Goal: Task Accomplishment & Management: Use online tool/utility

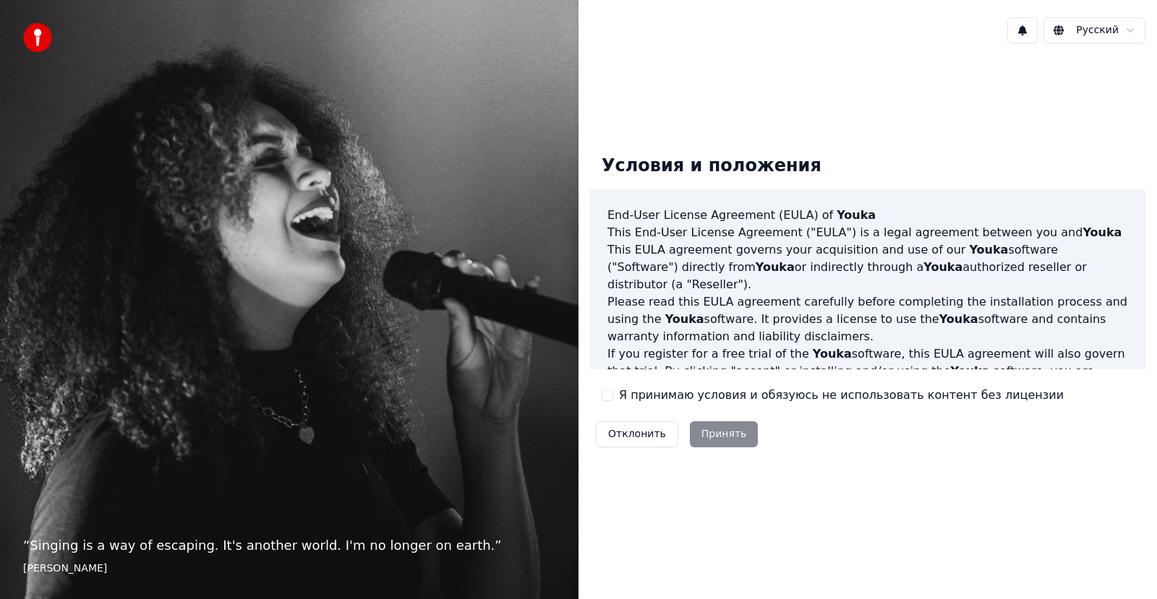
click at [611, 396] on button "Я принимаю условия и обязуюсь не использовать контент без лицензии" at bounding box center [608, 396] width 12 height 12
click at [706, 440] on button "Принять" at bounding box center [724, 435] width 69 height 26
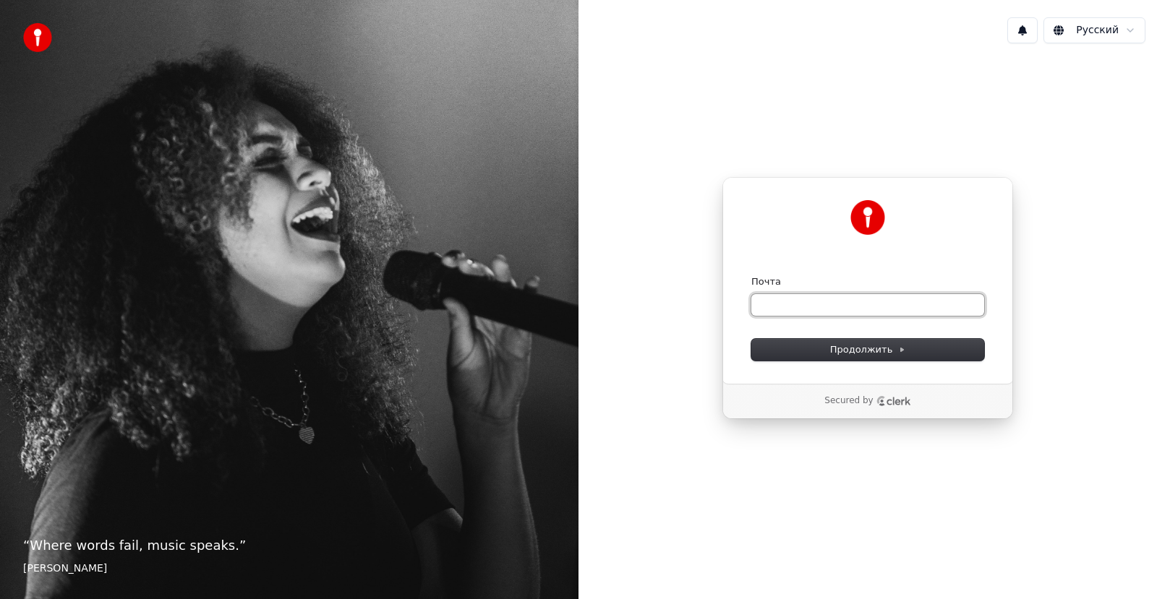
click at [814, 307] on input "Почта" at bounding box center [867, 305] width 233 height 22
click at [910, 356] on button "Продолжить" at bounding box center [867, 350] width 233 height 22
type input "**********"
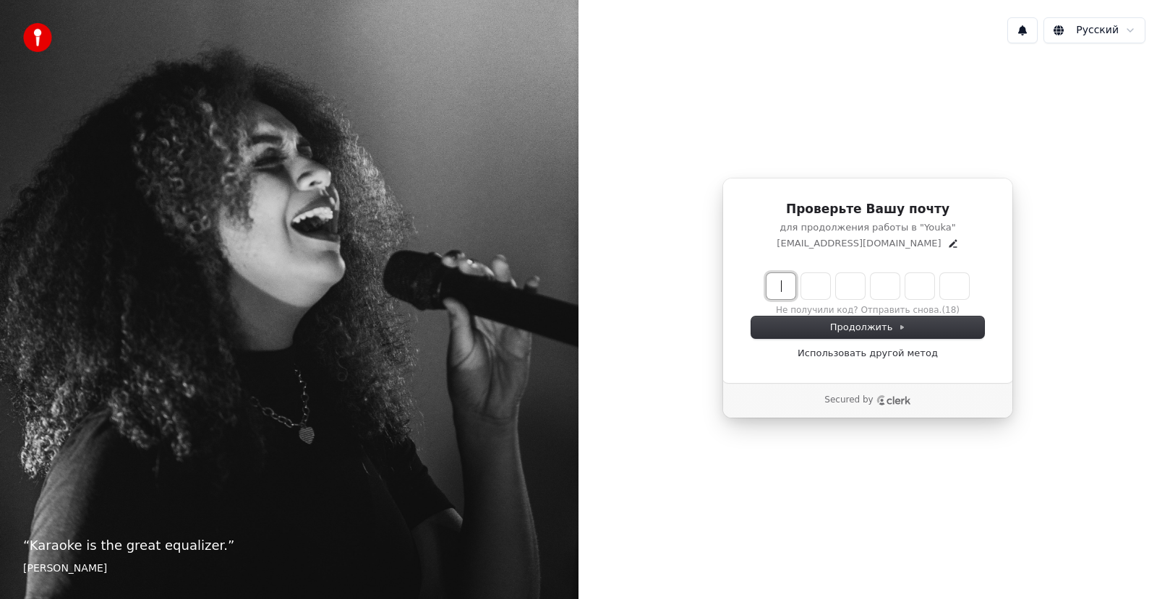
click at [777, 278] on input "Enter verification code" at bounding box center [881, 286] width 231 height 26
type input "******"
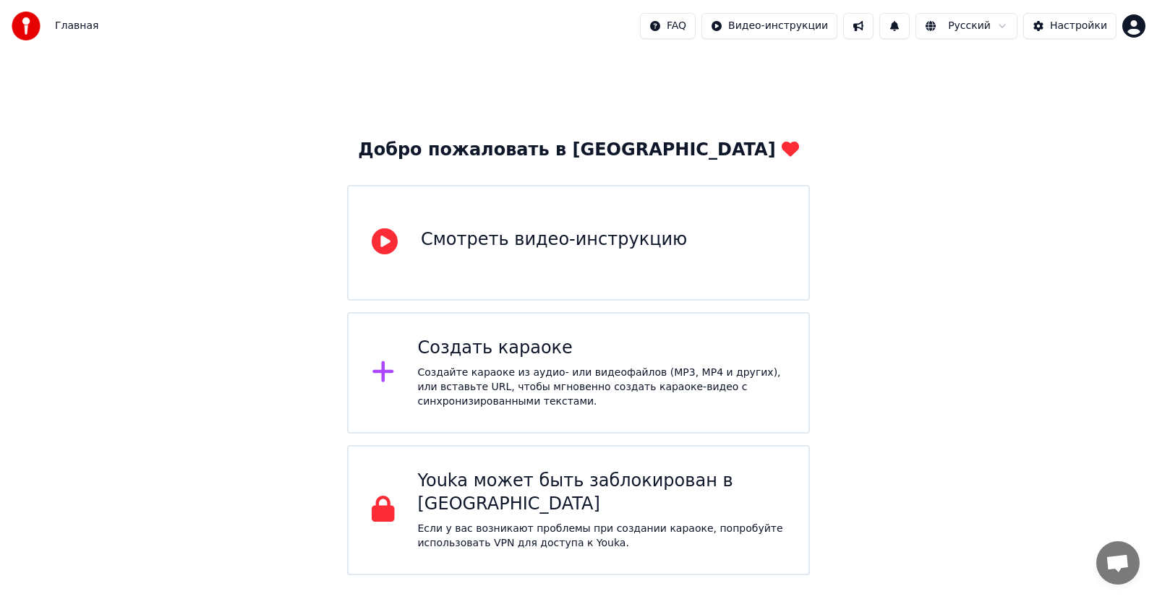
click at [640, 370] on div "Создайте караоке из аудио- или видеофайлов (MP3, MP4 и других), или вставьте UR…" at bounding box center [602, 387] width 368 height 43
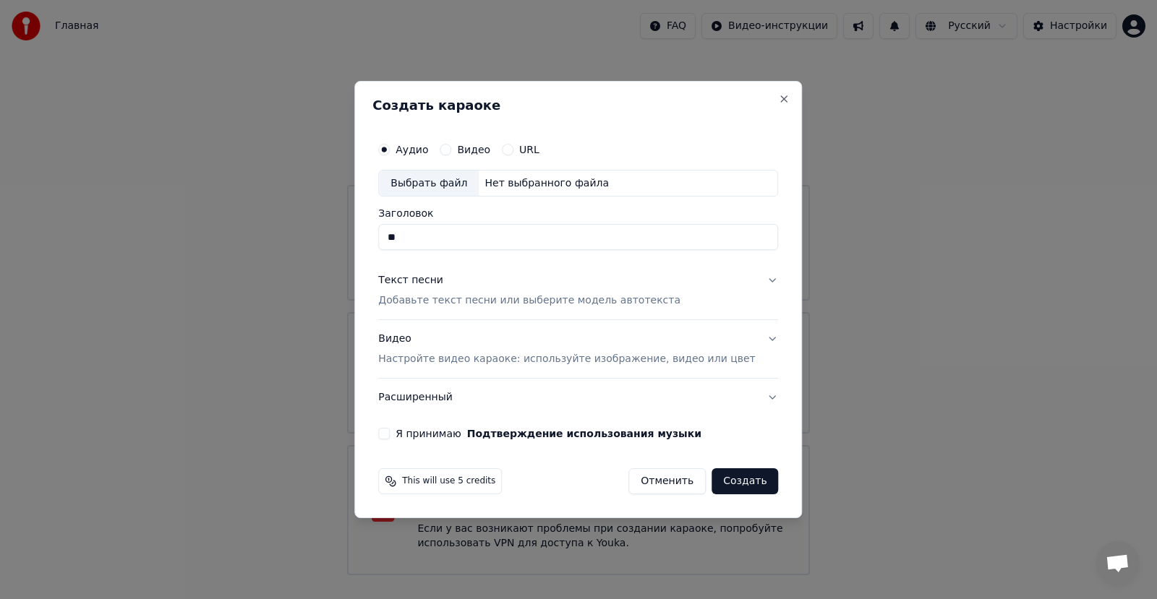
type input "*"
type input "*****"
click at [672, 307] on button "Текст песни Добавьте текст песни или выберите модель автотекста" at bounding box center [578, 291] width 400 height 58
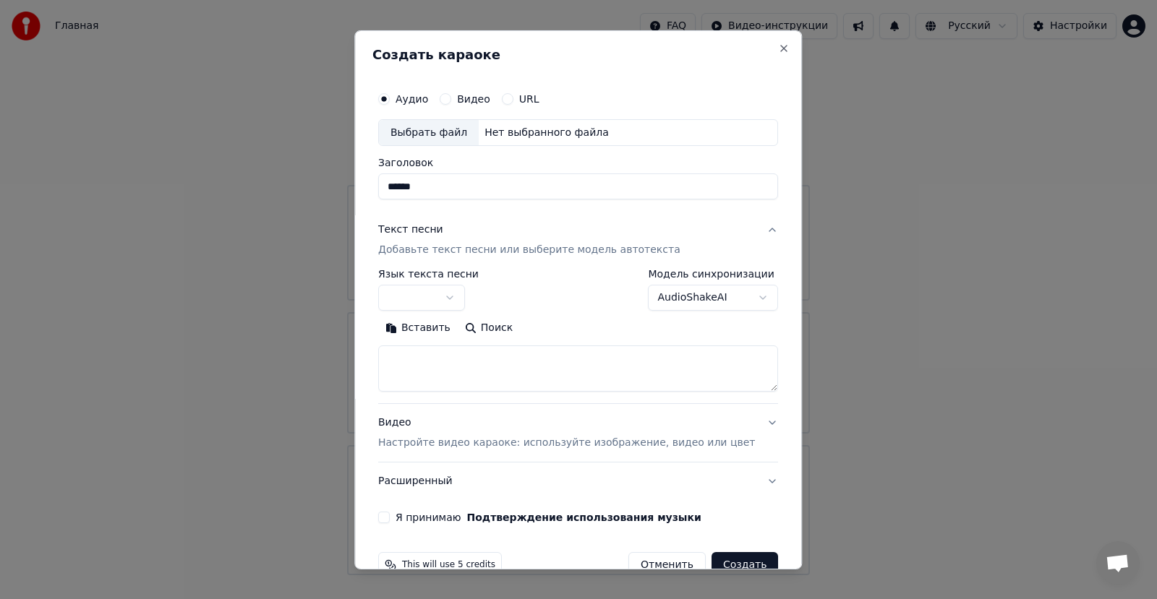
click at [482, 249] on p "Добавьте текст песни или выберите модель автотекста" at bounding box center [529, 250] width 302 height 14
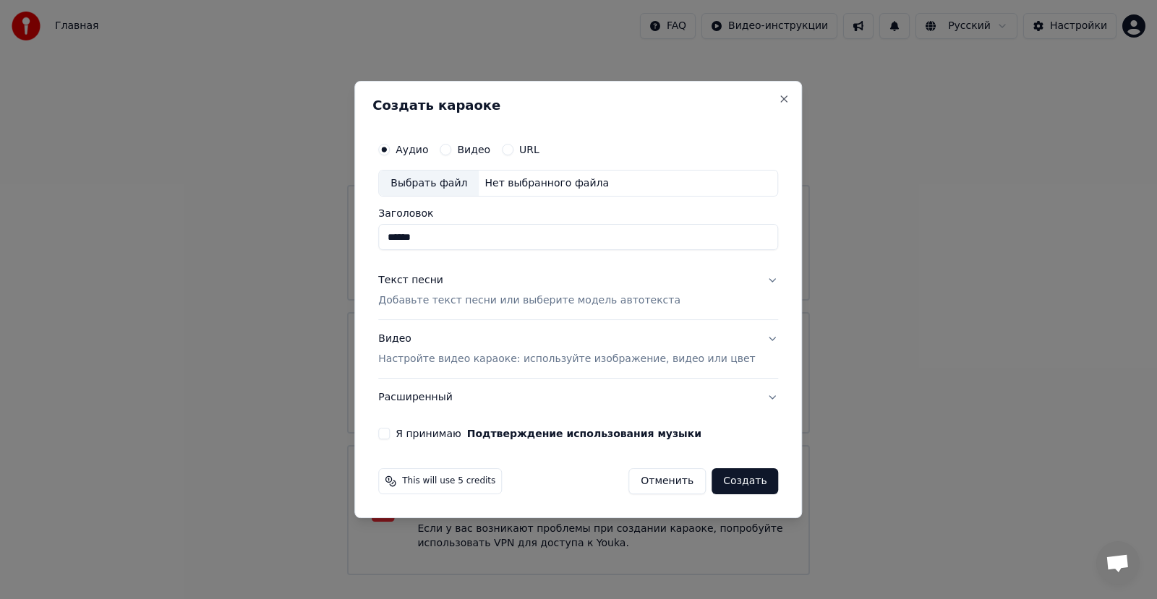
click at [470, 304] on p "Добавьте текст песни или выберите модель автотекста" at bounding box center [529, 301] width 302 height 14
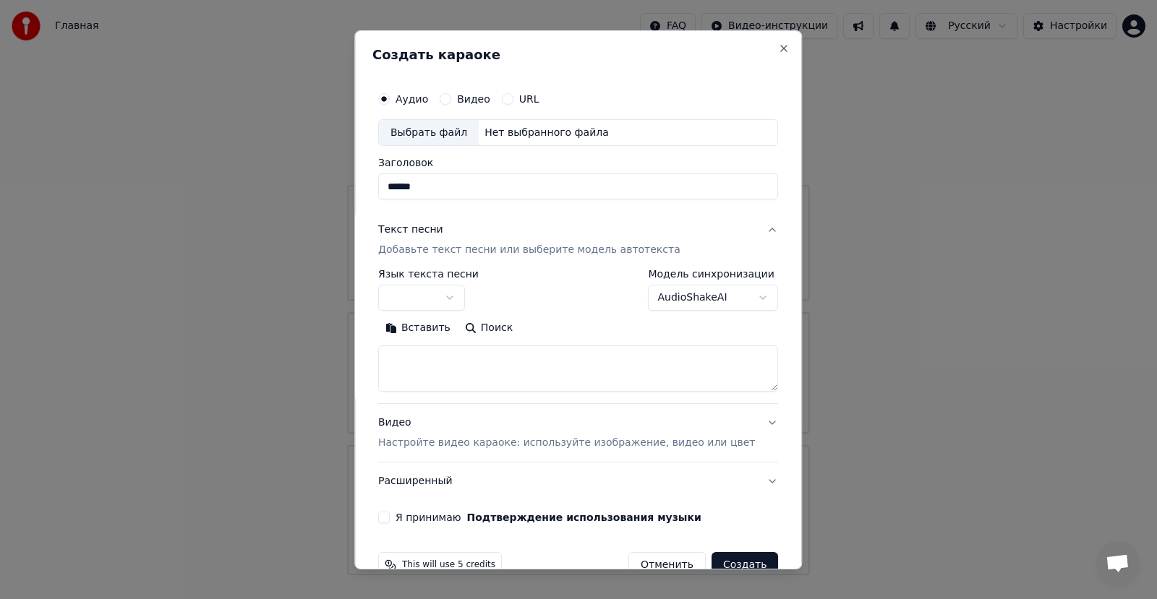
click at [465, 302] on button "button" at bounding box center [421, 298] width 87 height 26
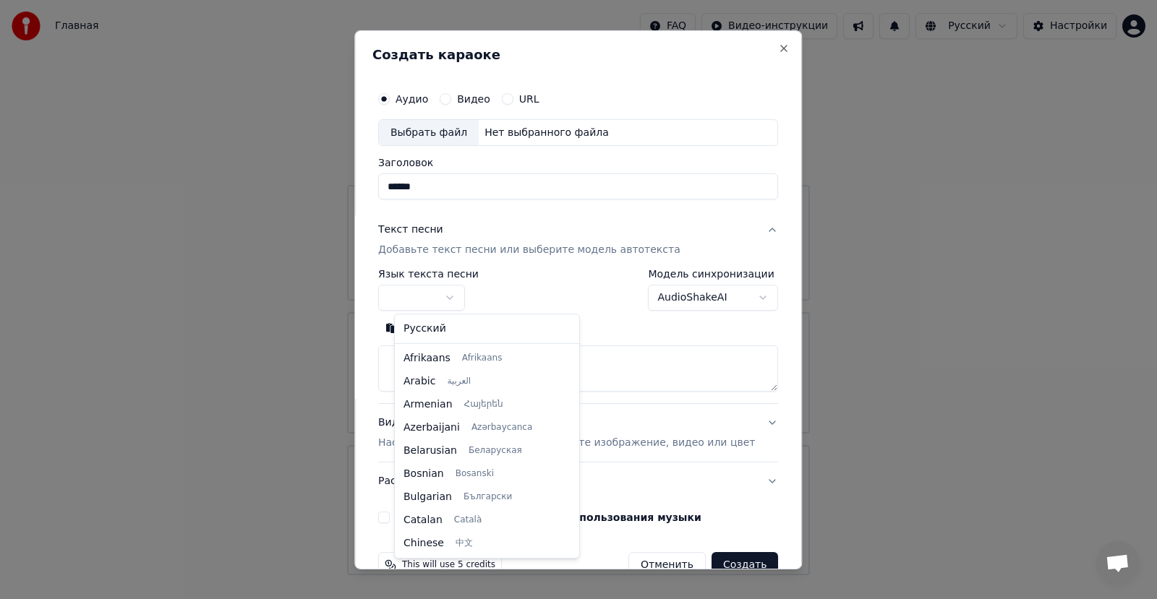
select select "**"
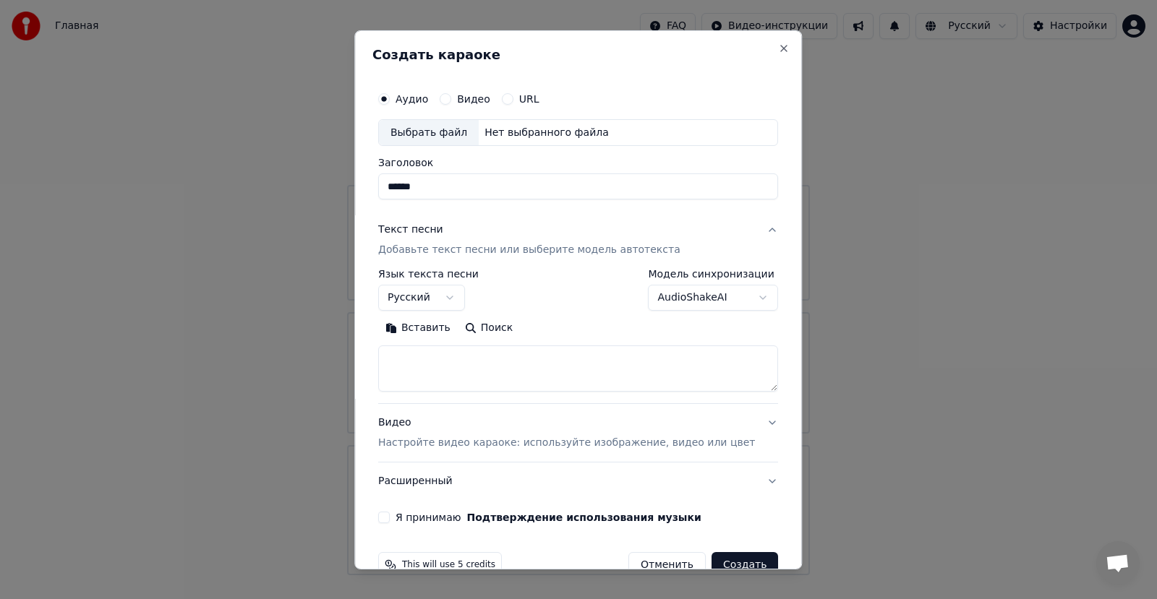
click at [438, 372] on textarea at bounding box center [578, 369] width 400 height 46
click at [440, 332] on button "Вставить" at bounding box center [418, 328] width 80 height 23
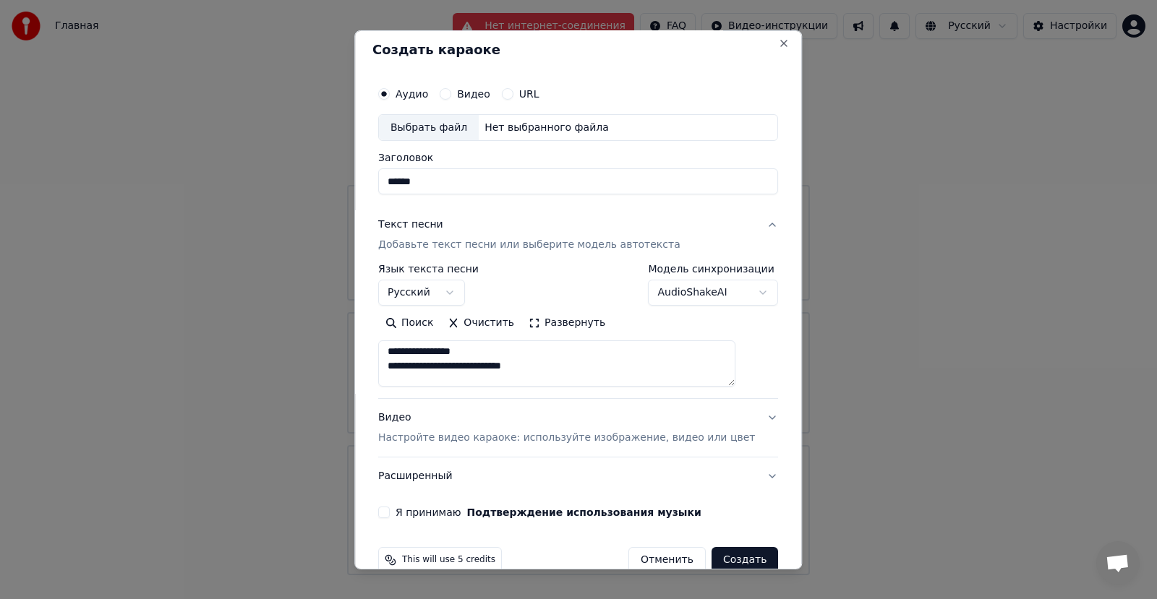
scroll to position [1426, 0]
click at [565, 380] on textarea at bounding box center [556, 364] width 357 height 46
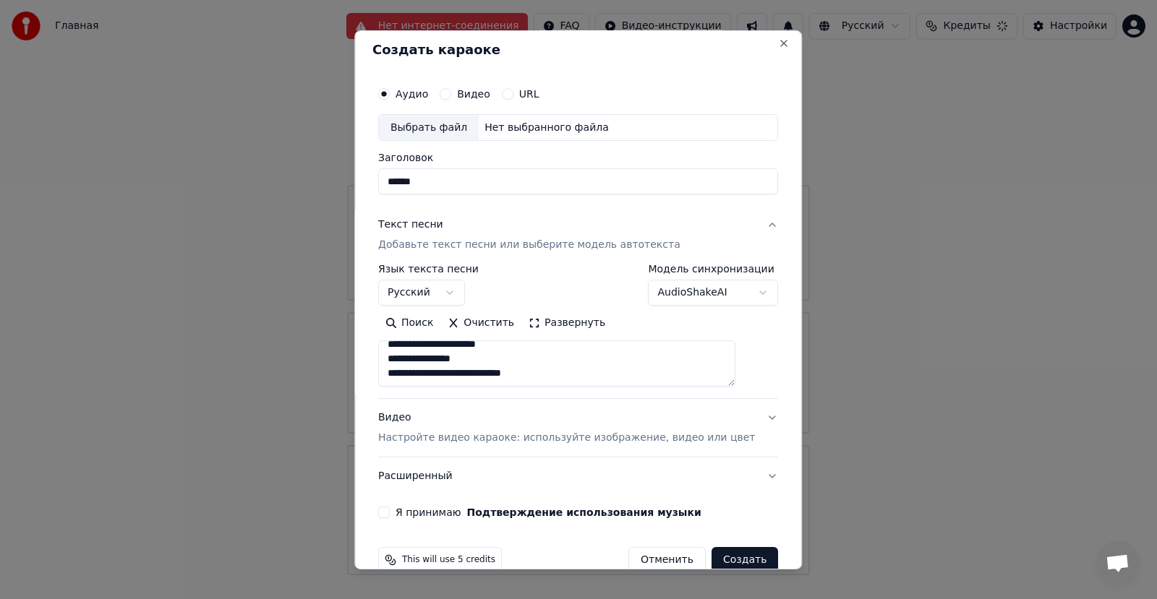
type textarea "**********"
click at [390, 513] on button "Я принимаю Подтверждение использования музыки" at bounding box center [384, 513] width 12 height 12
click at [675, 434] on p "Настройте видео караоке: используйте изображение, видео или цвет" at bounding box center [566, 438] width 377 height 14
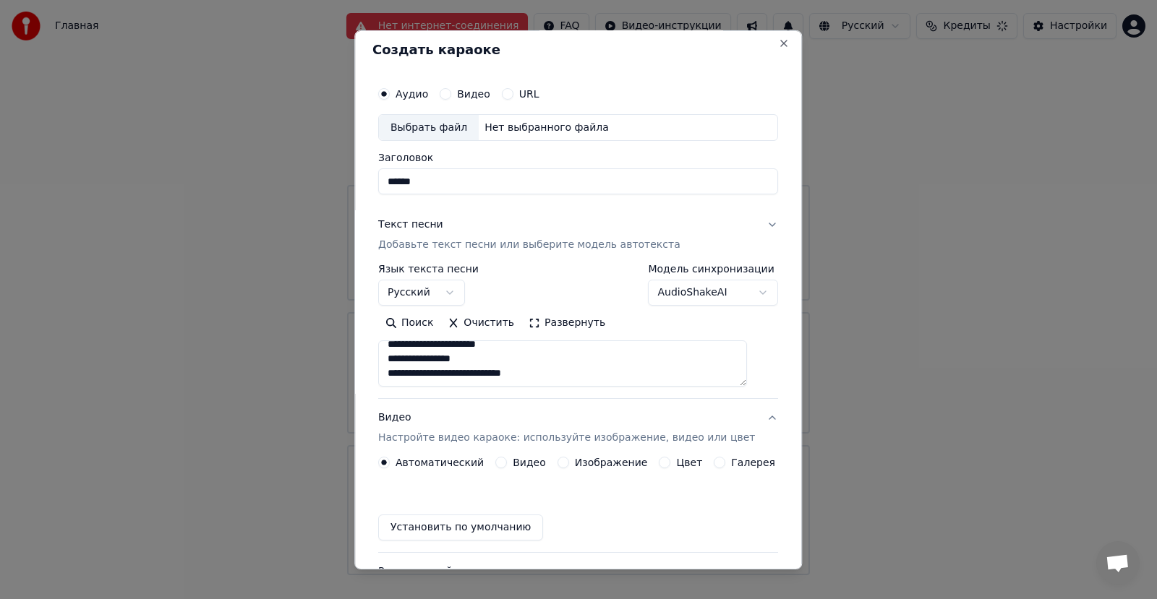
scroll to position [0, 0]
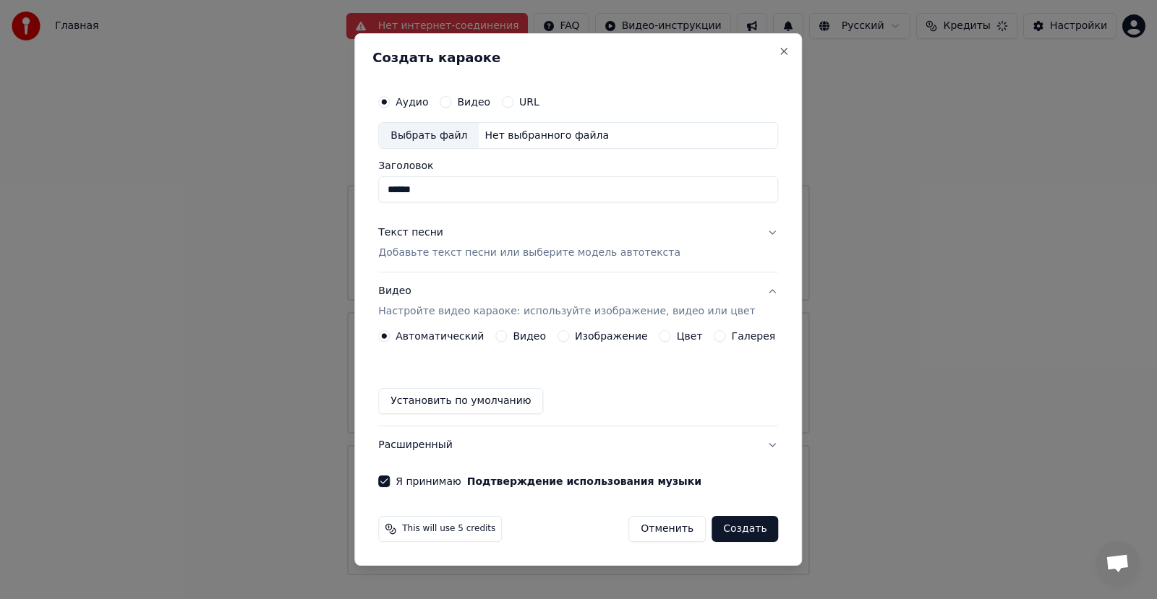
click at [735, 528] on button "Создать" at bounding box center [745, 529] width 67 height 26
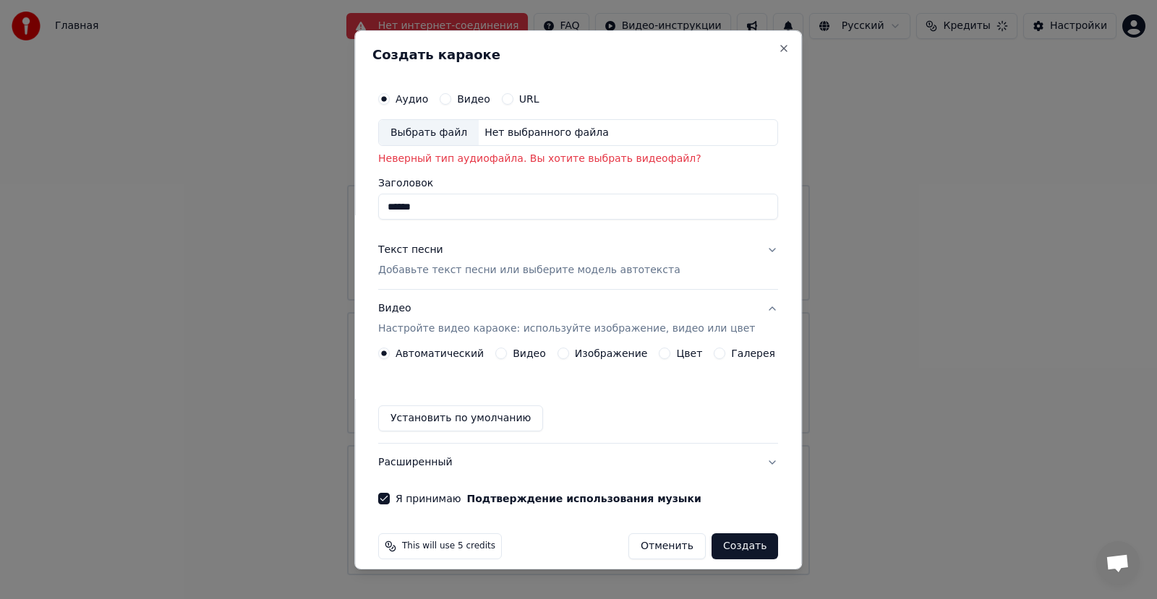
click at [459, 137] on div "Выбрать файл" at bounding box center [429, 132] width 100 height 26
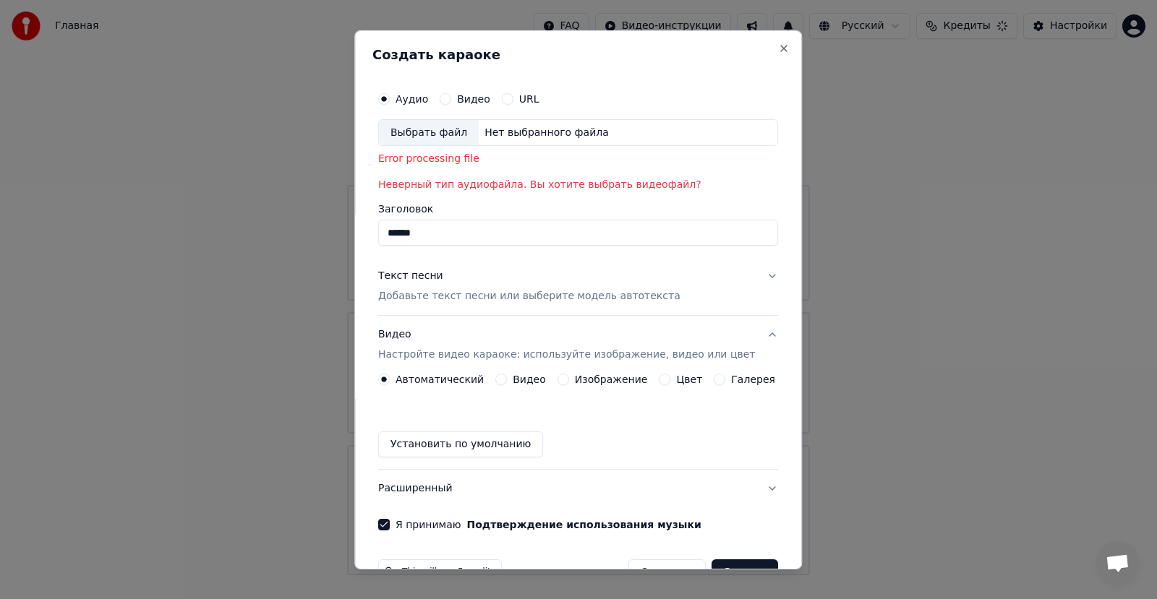
click at [460, 132] on div "Выбрать файл" at bounding box center [429, 132] width 100 height 26
click at [525, 134] on div "Нет выбранного файла" at bounding box center [547, 132] width 136 height 14
click at [454, 131] on div "Выбрать файл" at bounding box center [429, 132] width 100 height 26
click at [513, 103] on button "URL" at bounding box center [508, 99] width 12 height 12
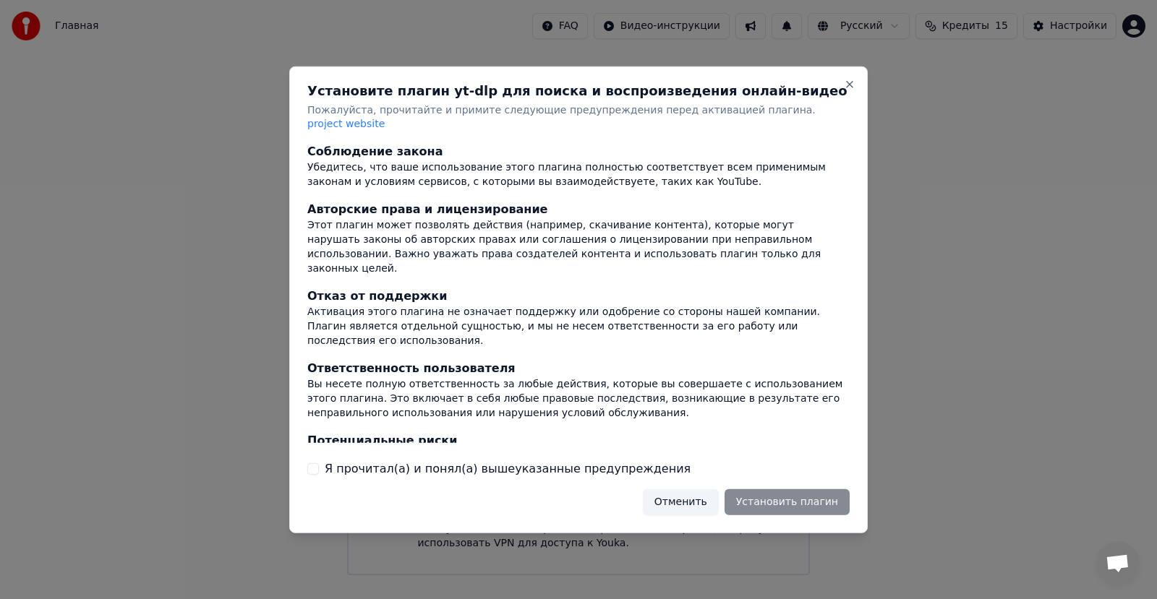
click at [312, 464] on button "Я прочитал(а) и понял(а) вышеуказанные предупреждения" at bounding box center [313, 470] width 12 height 12
click at [764, 490] on button "Установить плагин" at bounding box center [787, 503] width 125 height 26
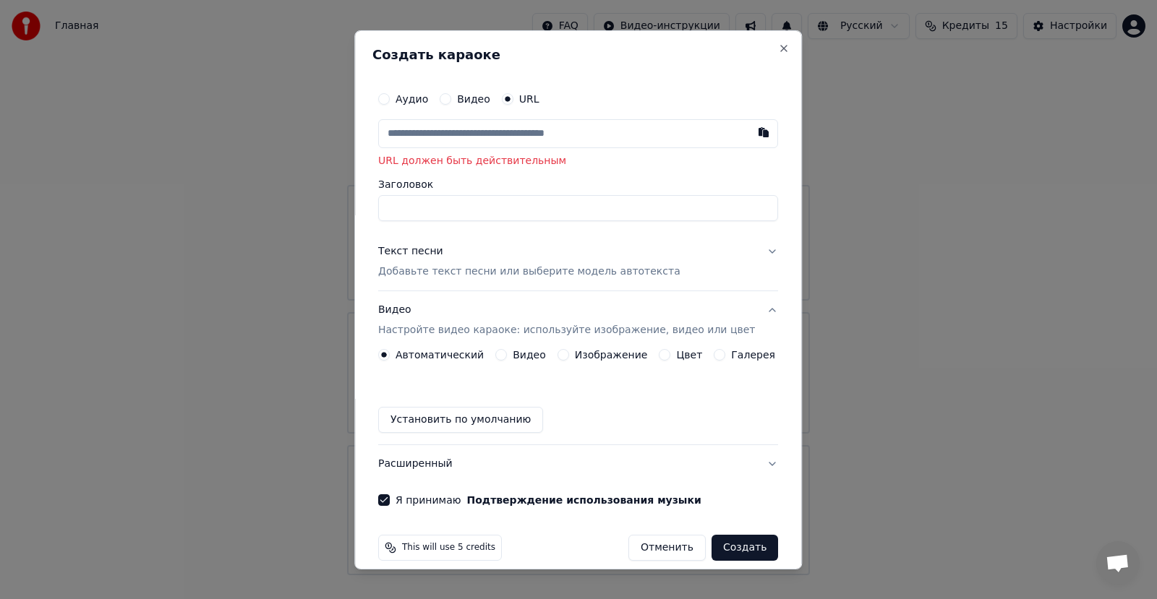
click at [652, 131] on input "text" at bounding box center [578, 133] width 400 height 29
paste input "**********"
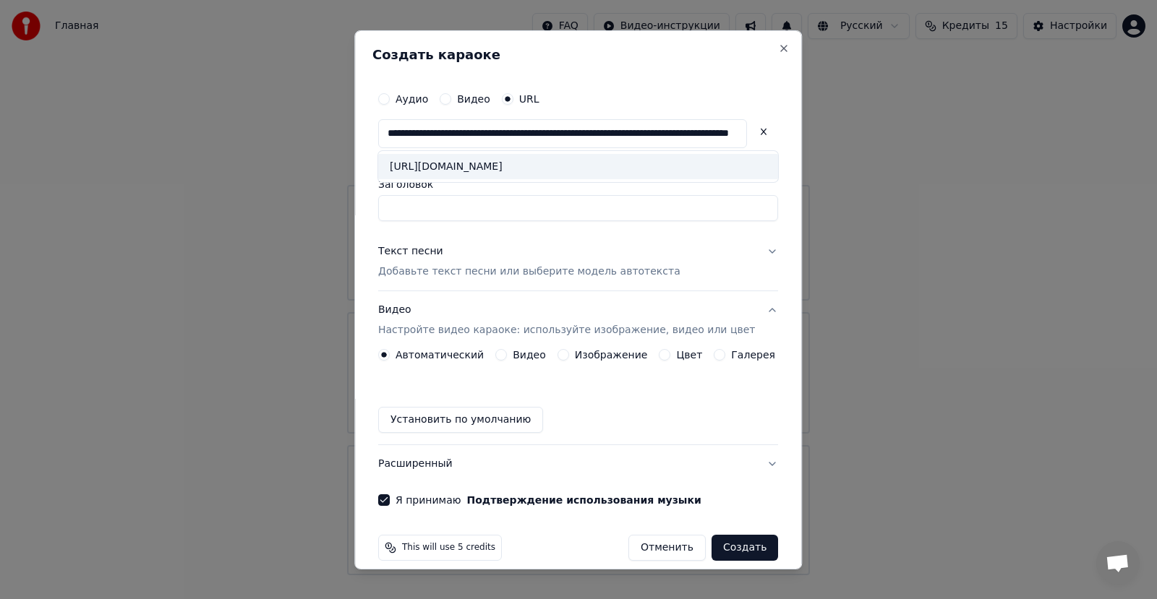
type input "**********"
click at [651, 171] on div "https://my.mail.ru/music/songs/артек-солнце-море-горы-детство-8a0290de33f49be4b…" at bounding box center [578, 166] width 400 height 26
click at [390, 93] on button "Аудио" at bounding box center [384, 99] width 12 height 12
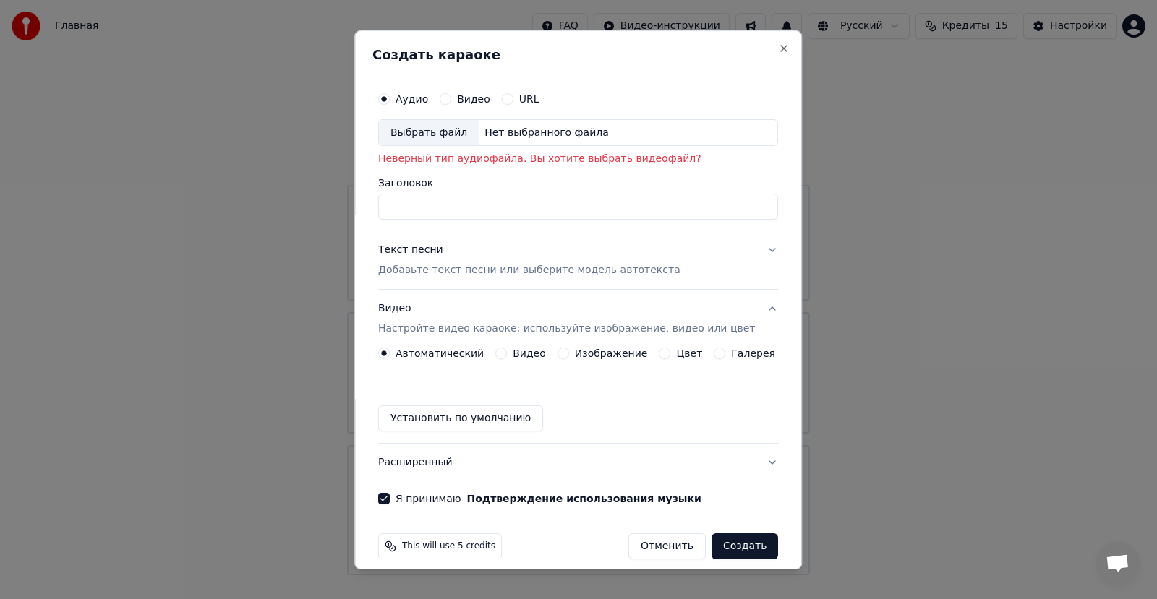
click at [517, 137] on div "Нет выбранного файла" at bounding box center [547, 132] width 136 height 14
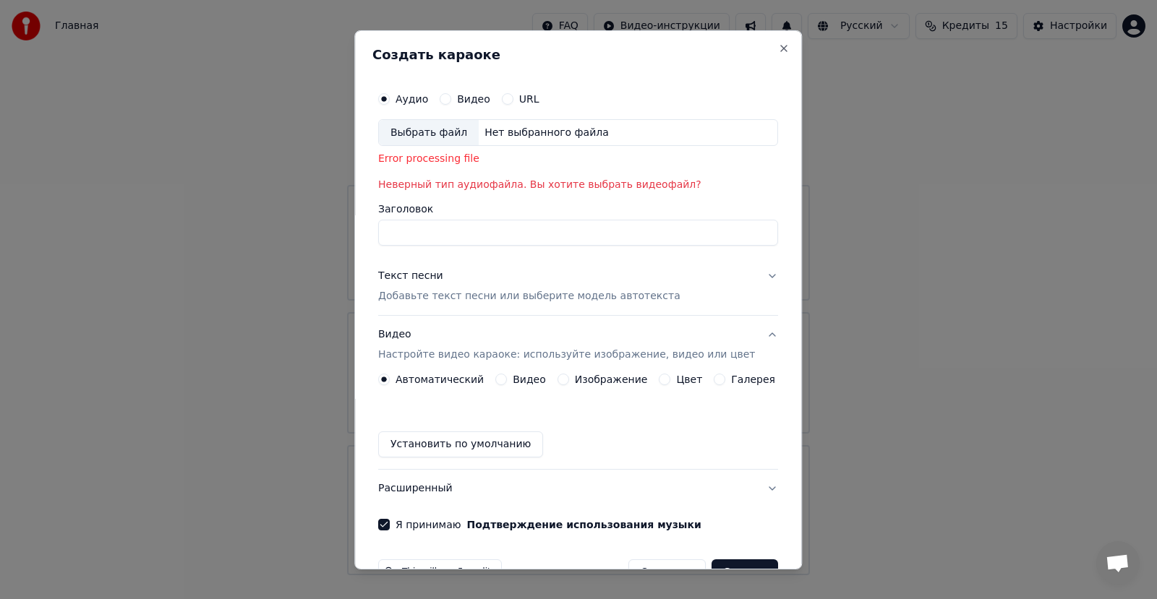
click at [453, 134] on div "Выбрать файл" at bounding box center [429, 132] width 100 height 26
click at [443, 132] on div "Выбрать файл" at bounding box center [429, 132] width 100 height 26
click at [779, 44] on button "Close" at bounding box center [785, 48] width 12 height 12
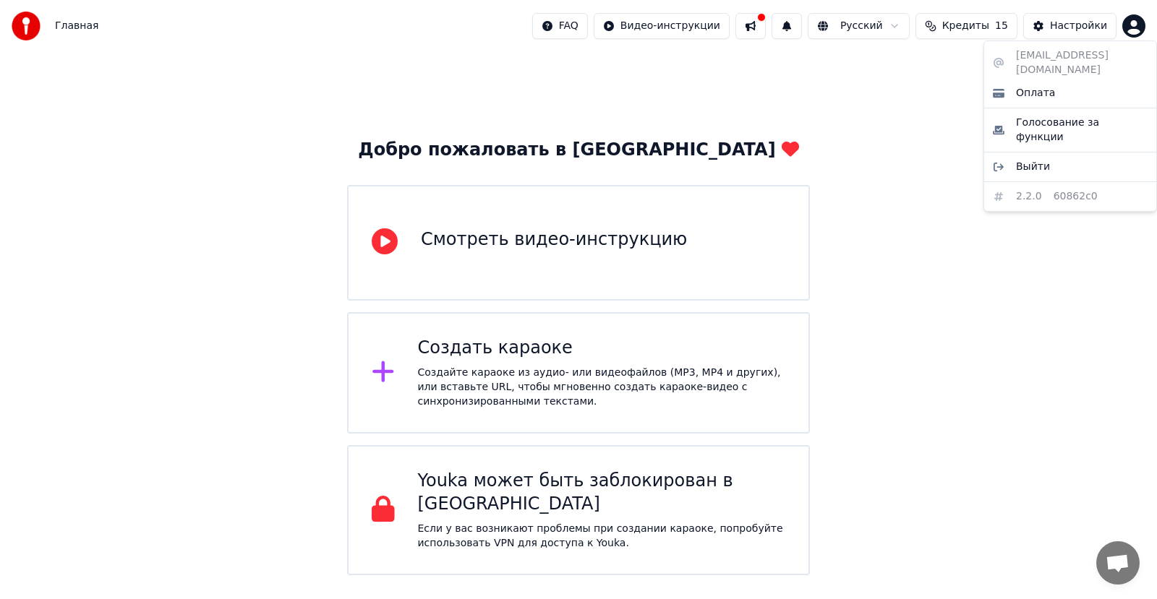
click at [1135, 27] on html "Главная FAQ Видео-инструкции Русский Кредиты 15 Настройки Добро пожаловать в Yo…" at bounding box center [578, 288] width 1157 height 576
click at [939, 54] on html "Главная FAQ Видео-инструкции Русский Кредиты 15 Настройки Добро пожаловать в Yo…" at bounding box center [578, 288] width 1157 height 576
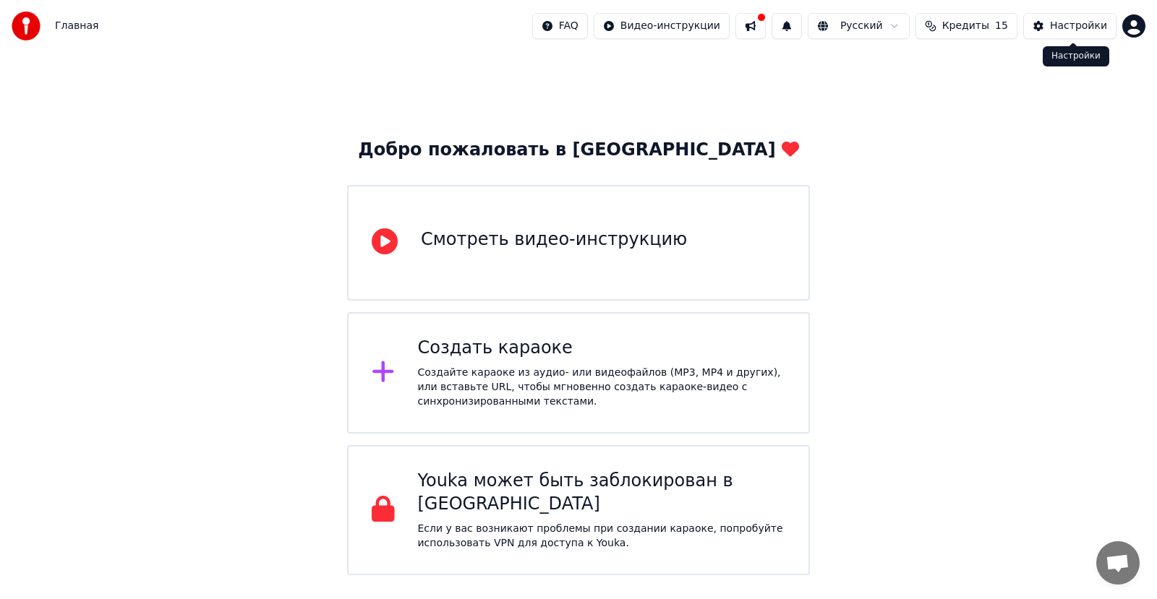
click at [1051, 26] on button "Настройки" at bounding box center [1069, 26] width 93 height 26
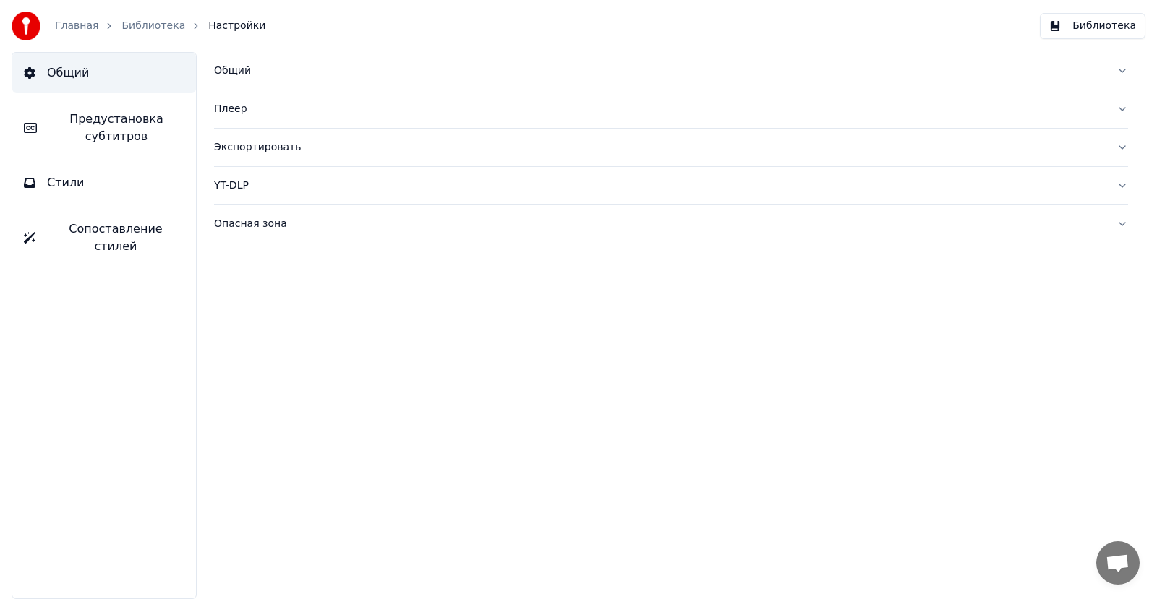
click at [157, 20] on link "Библиотека" at bounding box center [153, 26] width 64 height 14
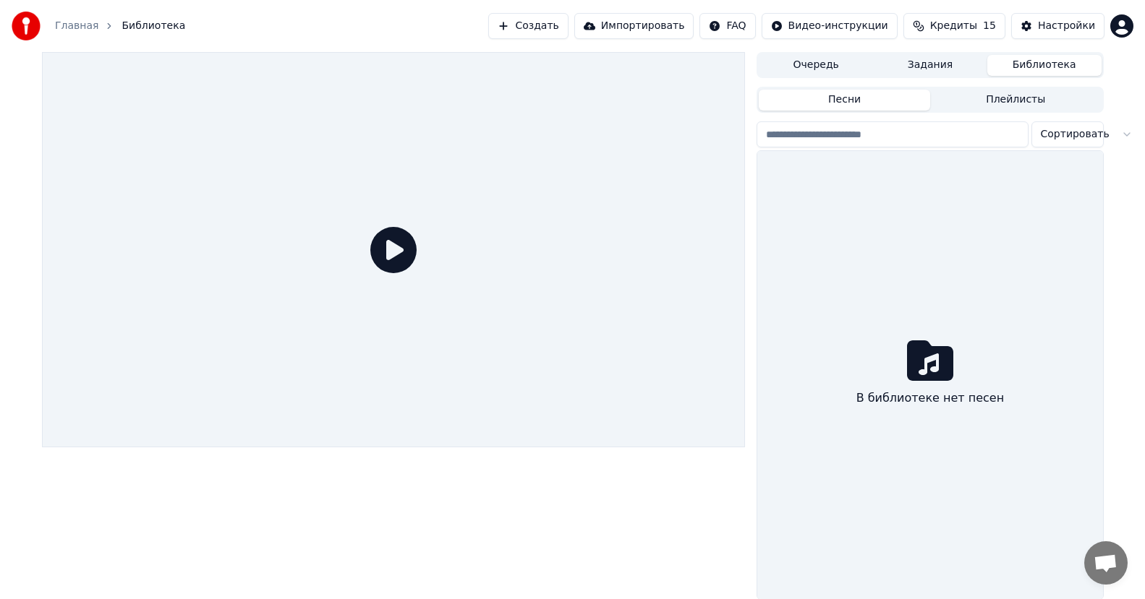
click at [401, 252] on icon at bounding box center [393, 250] width 46 height 46
click at [568, 29] on button "Создать" at bounding box center [528, 26] width 80 height 26
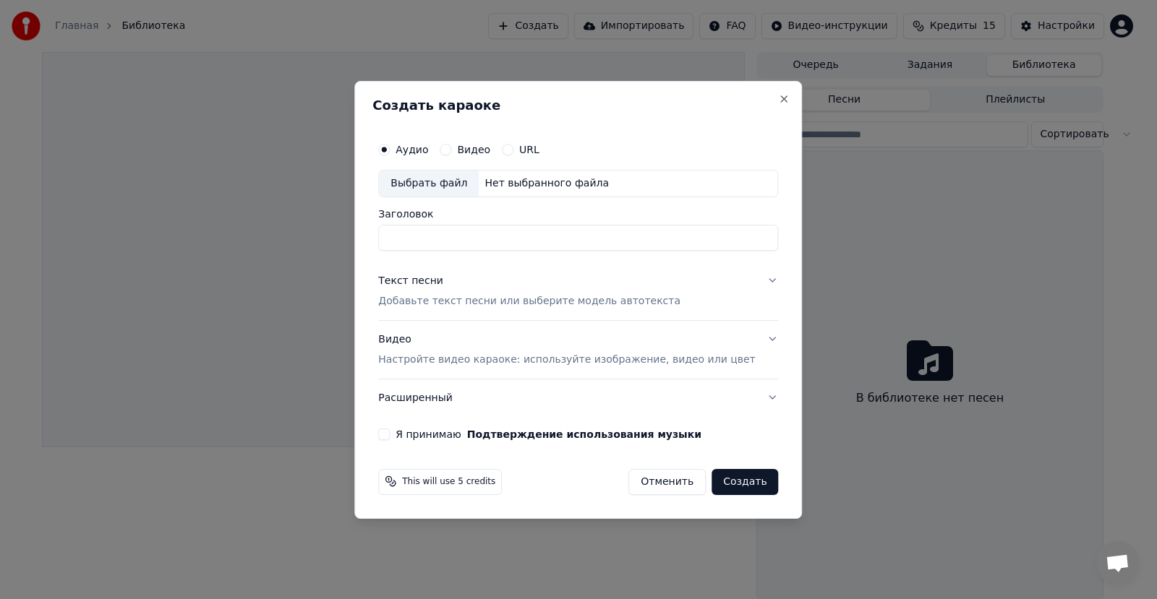
click at [524, 181] on div "Нет выбранного файла" at bounding box center [547, 183] width 136 height 14
type input "**********"
click at [460, 304] on p "Добавьте текст песни или выберите модель автотекста" at bounding box center [529, 301] width 302 height 14
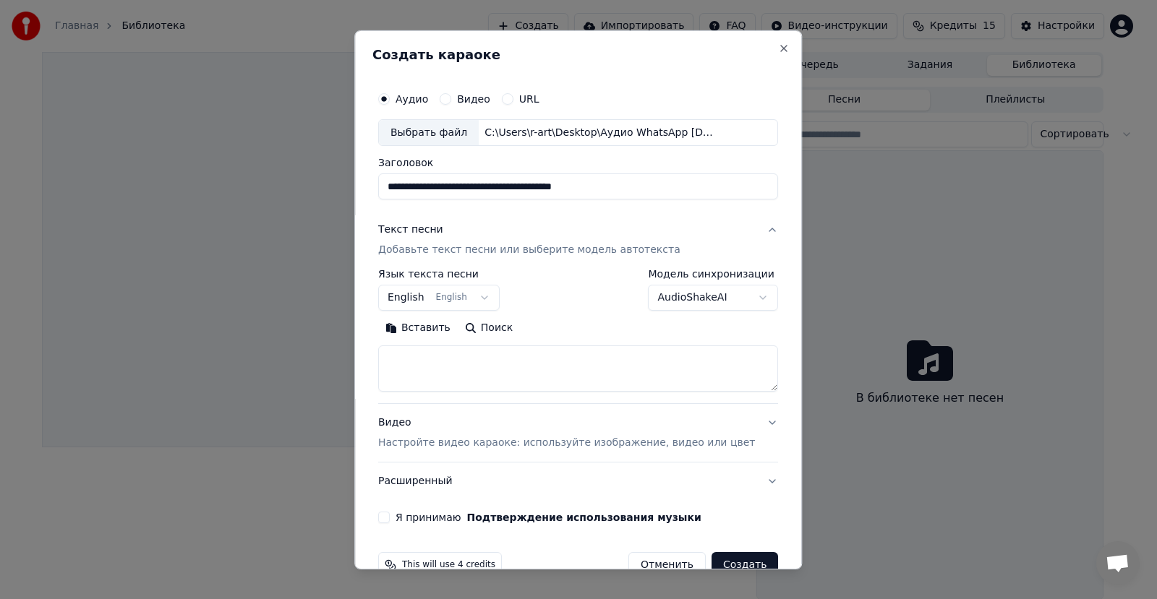
click at [494, 296] on button "English English" at bounding box center [438, 298] width 121 height 26
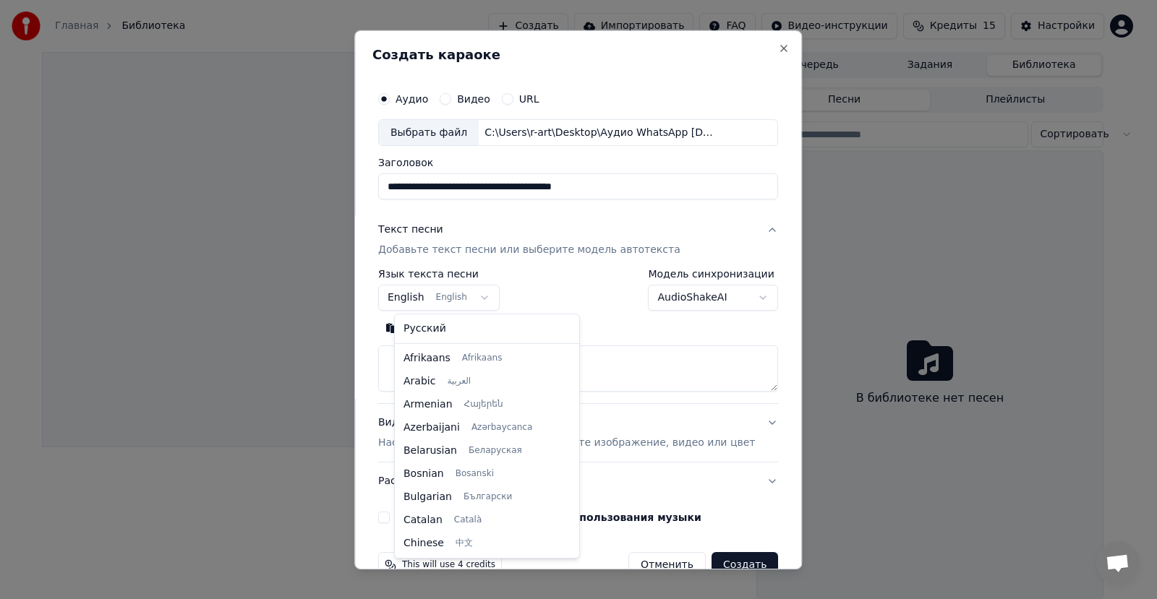
scroll to position [116, 0]
select select "**"
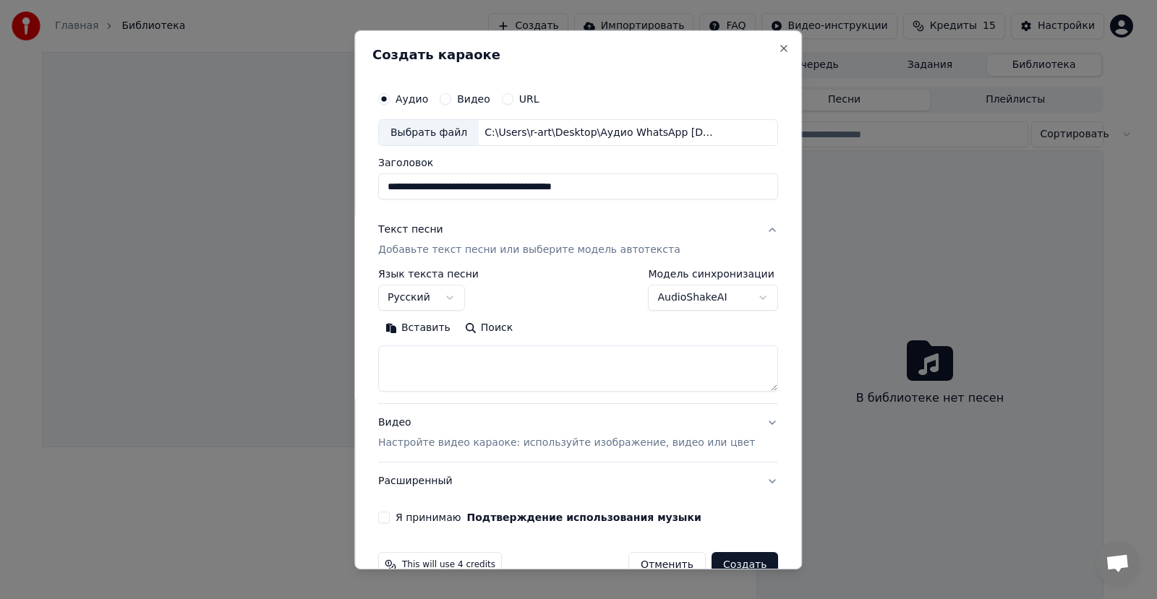
click at [460, 367] on textarea at bounding box center [578, 369] width 400 height 46
click at [448, 330] on button "Вставить" at bounding box center [418, 328] width 80 height 23
type textarea "**********"
drag, startPoint x: 636, startPoint y: 375, endPoint x: 272, endPoint y: 341, distance: 365.3
click at [272, 341] on body "**********" at bounding box center [572, 299] width 1145 height 599
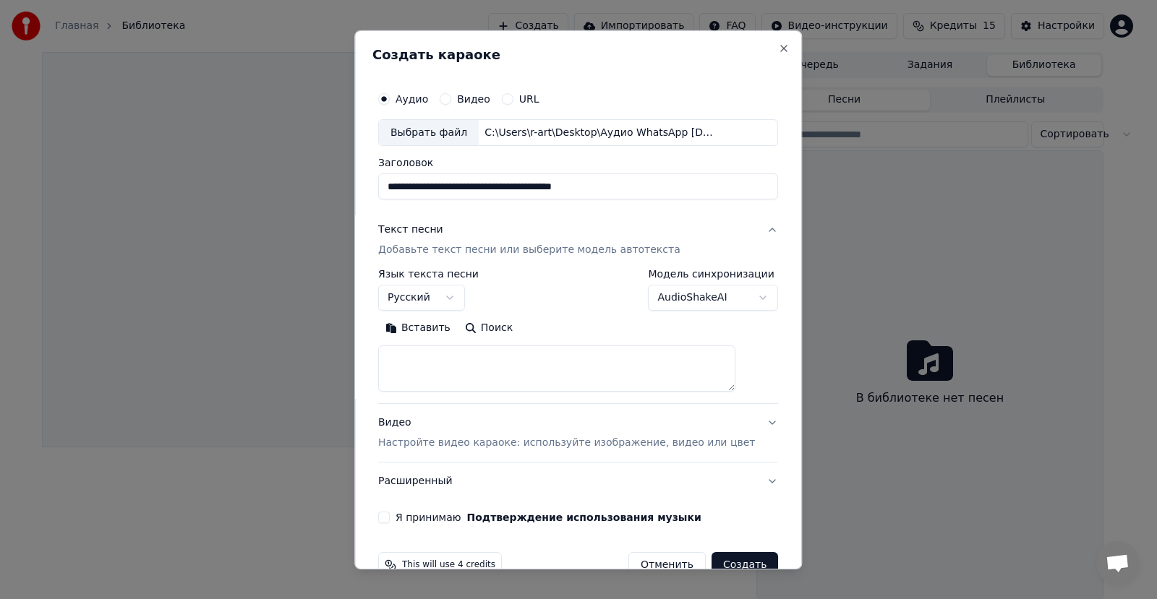
click at [492, 371] on textarea at bounding box center [556, 369] width 357 height 46
click at [435, 328] on button "Вставить" at bounding box center [418, 328] width 80 height 23
click at [570, 379] on textarea at bounding box center [556, 369] width 357 height 46
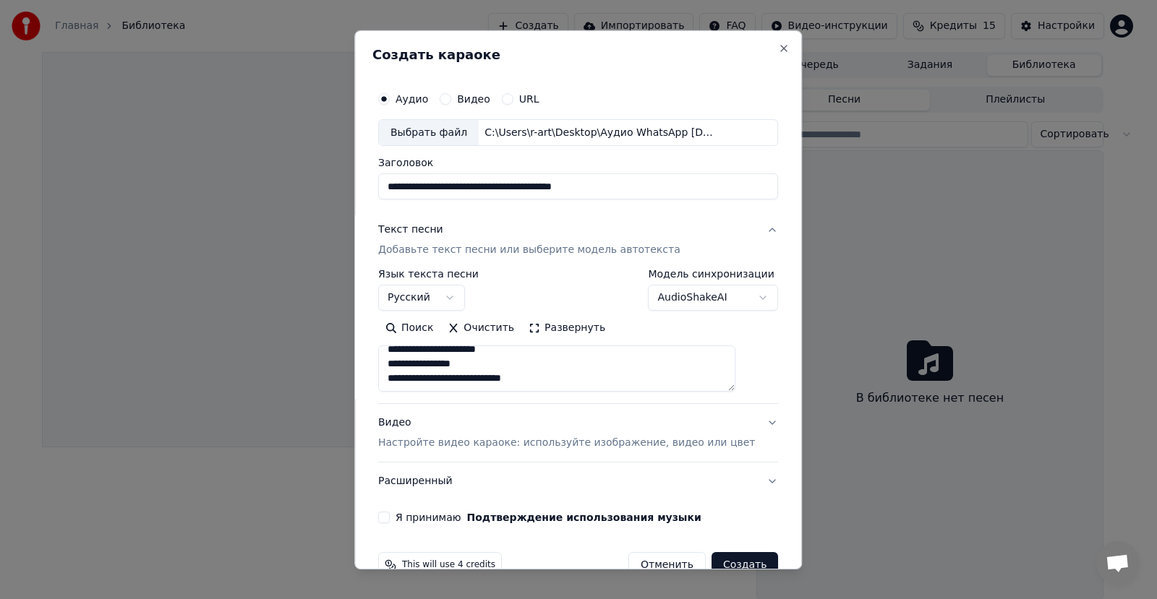
type textarea "**********"
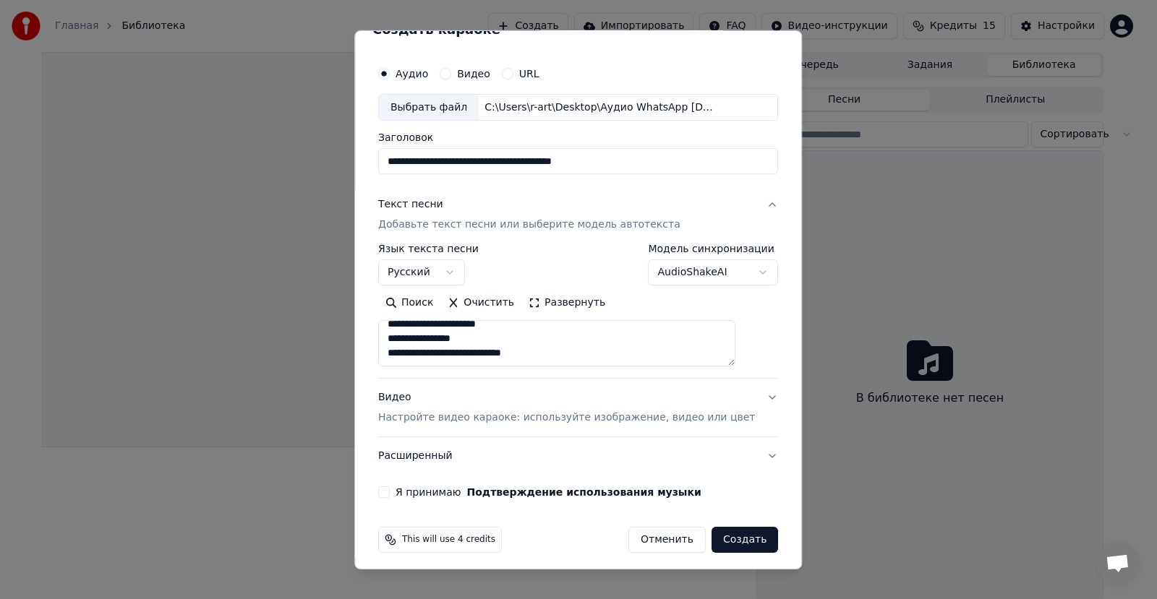
scroll to position [33, 0]
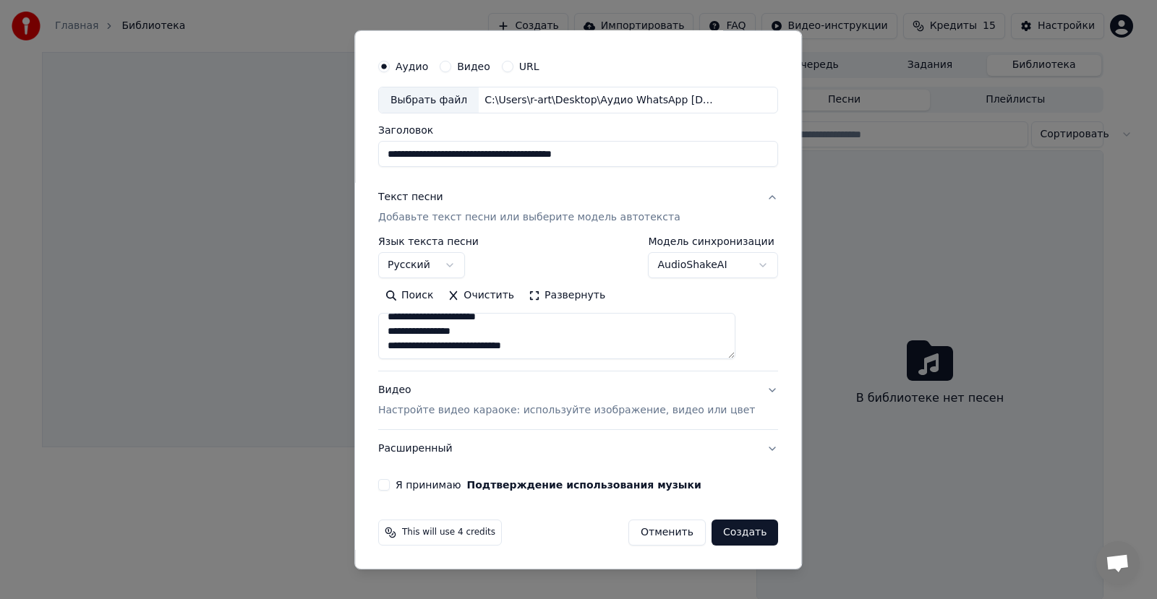
click at [625, 406] on p "Настройте видео караоке: используйте изображение, видео или цвет" at bounding box center [566, 410] width 377 height 14
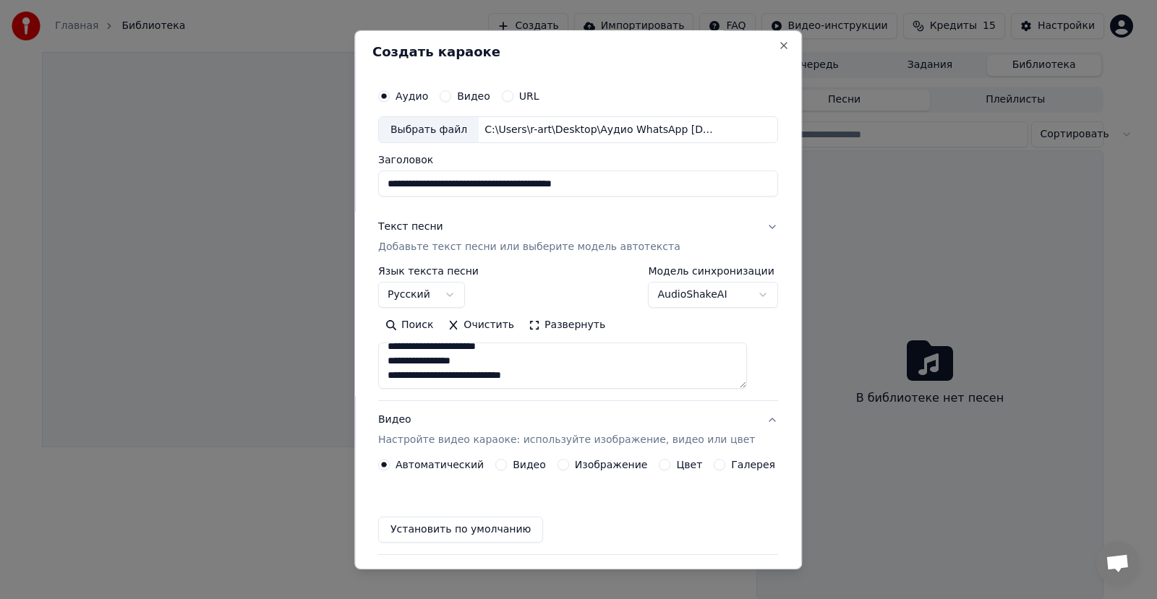
scroll to position [0, 0]
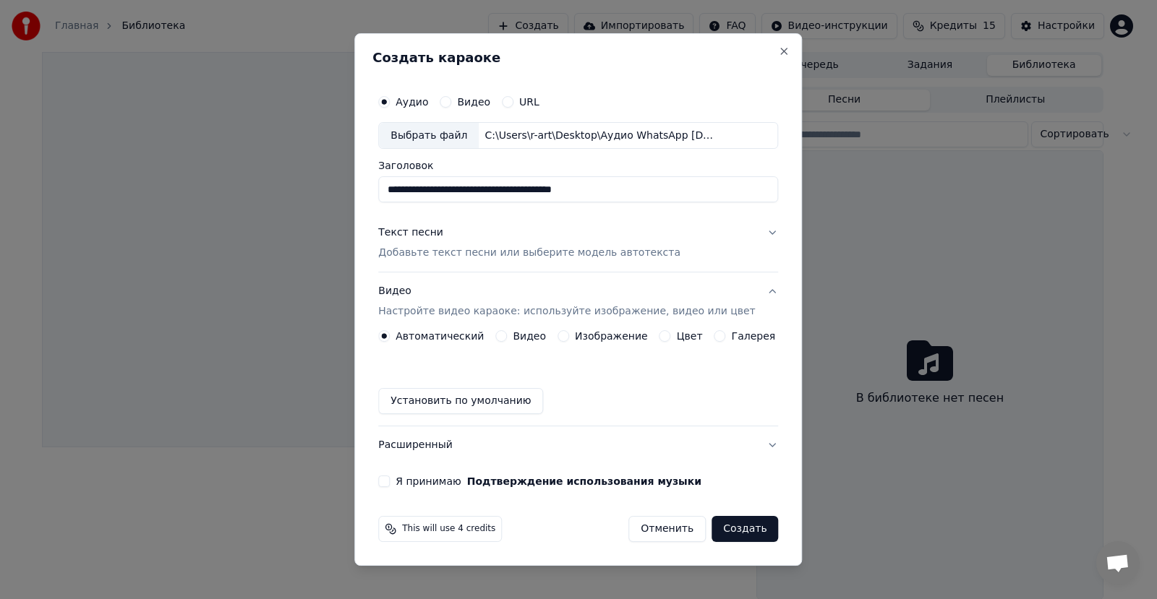
click at [390, 479] on button "Я принимаю Подтверждение использования музыки" at bounding box center [384, 482] width 12 height 12
click at [718, 531] on button "Создать" at bounding box center [745, 529] width 67 height 26
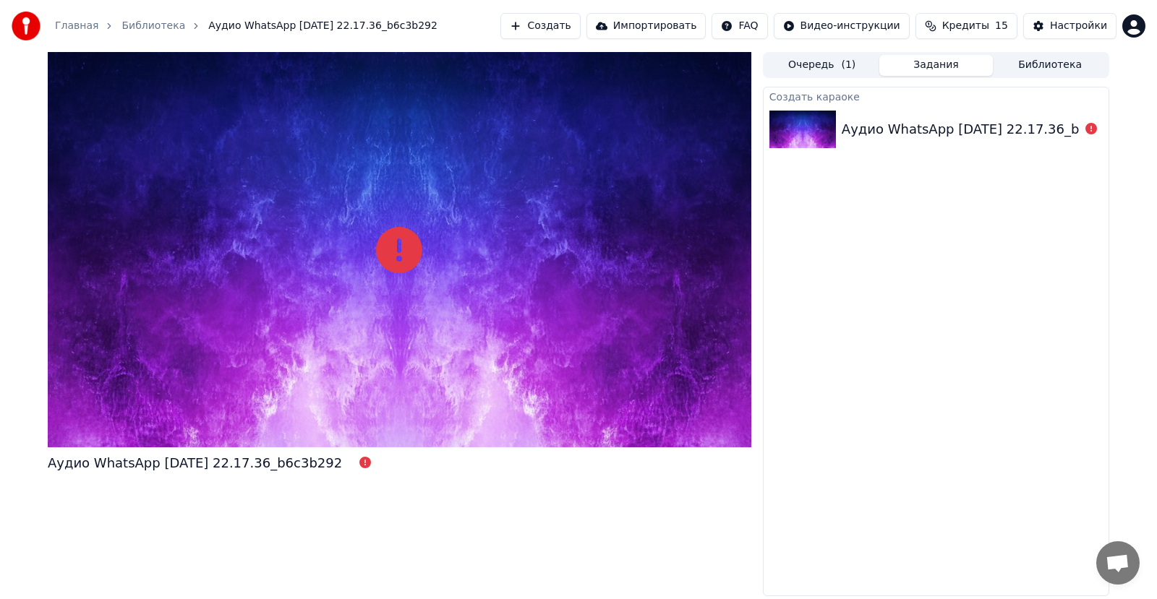
click at [847, 72] on span "( 1 )" at bounding box center [848, 65] width 14 height 14
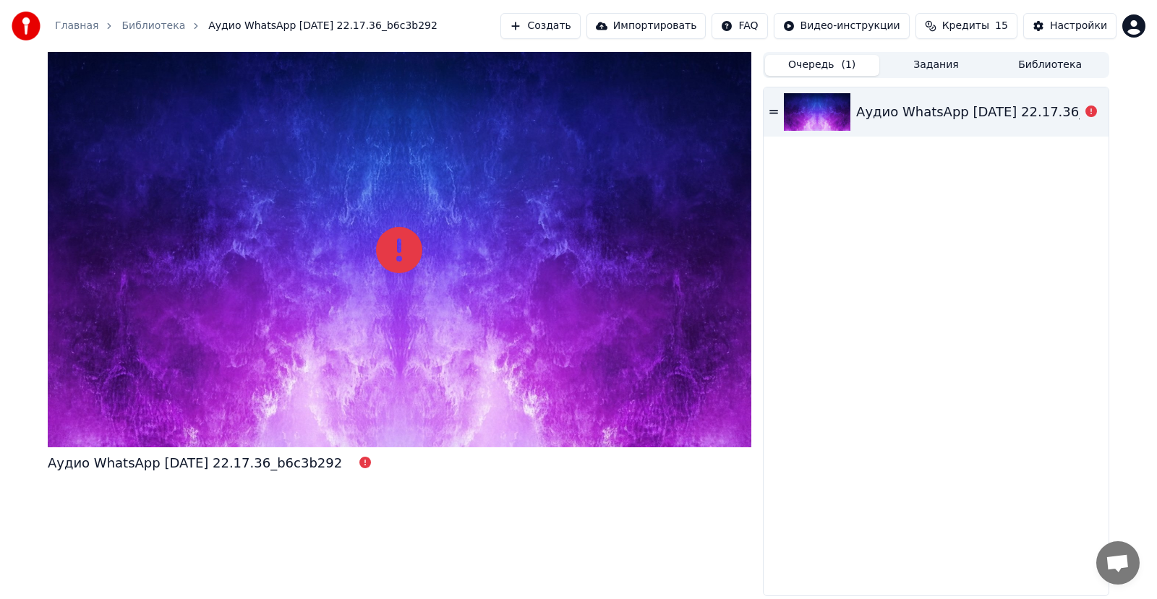
click at [883, 112] on div "Аудио WhatsApp [DATE] 22.17.36_b6c3b292" at bounding box center [1003, 112] width 294 height 20
click at [772, 115] on icon at bounding box center [773, 112] width 9 height 10
click at [929, 68] on button "Задания" at bounding box center [936, 65] width 114 height 21
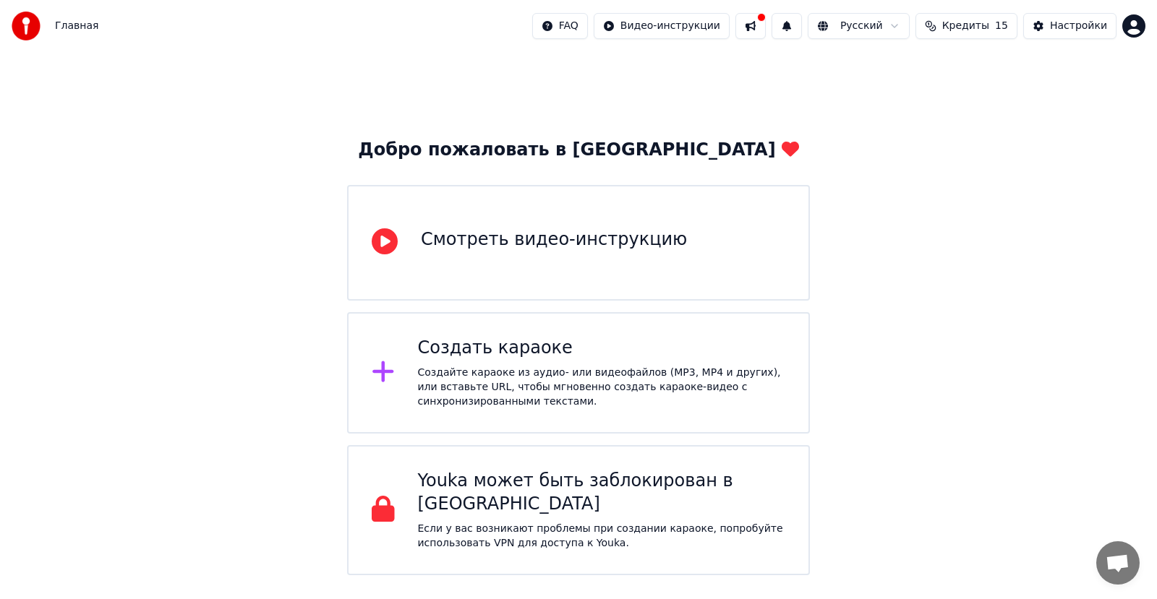
click at [432, 362] on div "Создать караоке Создайте караоке из аудио- или видеофайлов (MP3, MP4 и других),…" at bounding box center [602, 373] width 368 height 72
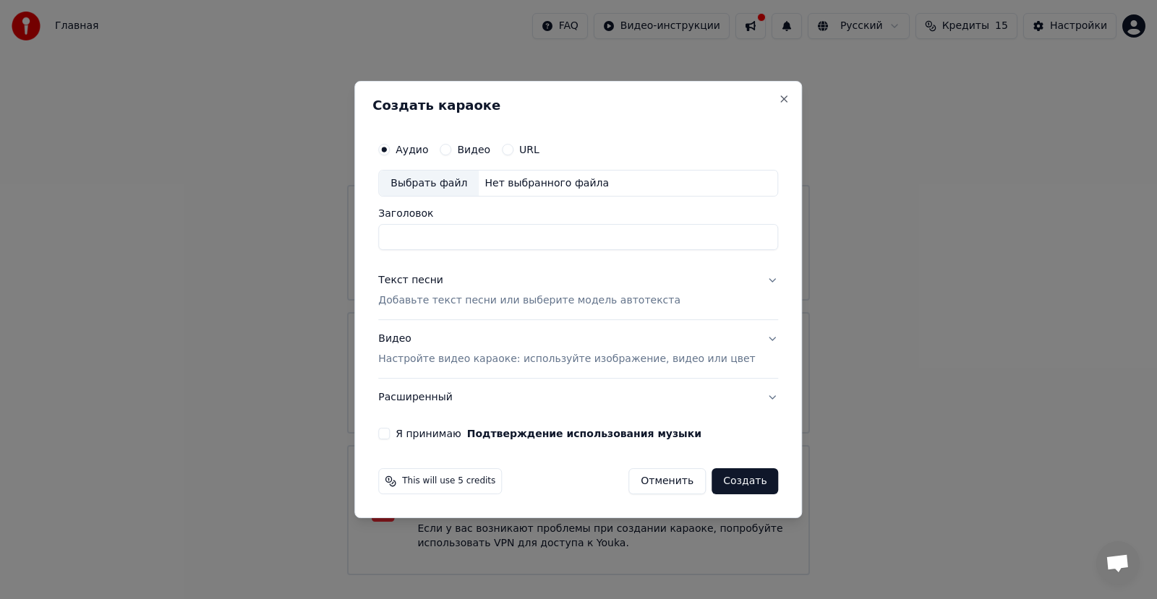
click at [479, 186] on div "Выбрать файл" at bounding box center [429, 184] width 100 height 26
type input "**********"
click at [467, 302] on p "Добавьте текст песни или выберите модель автотекста" at bounding box center [529, 301] width 302 height 14
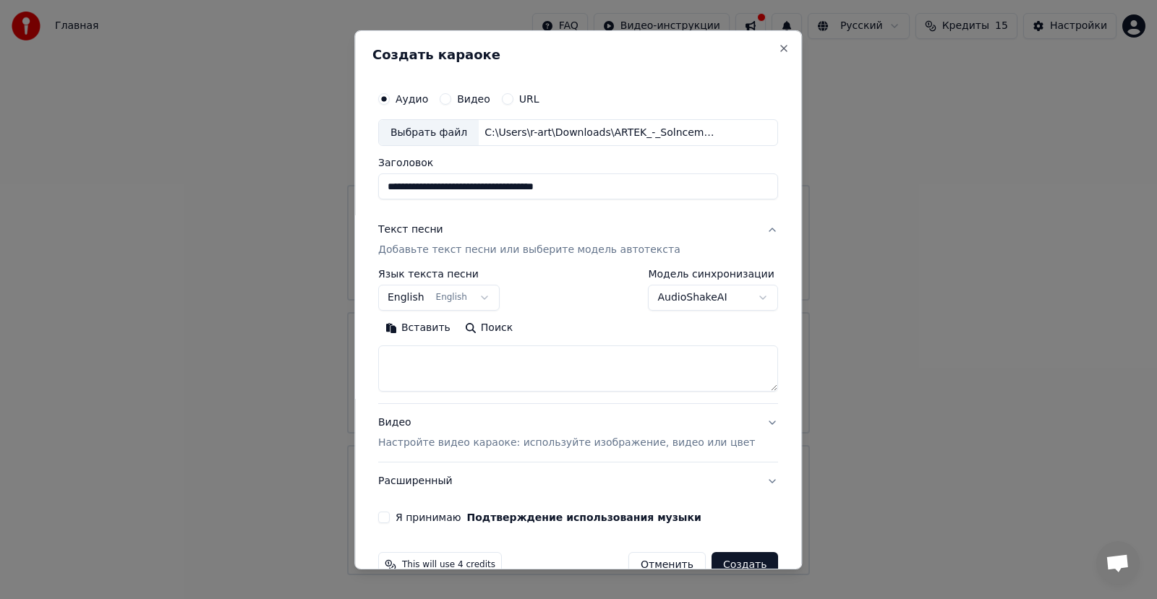
click at [423, 237] on div "Текст песни" at bounding box center [410, 230] width 65 height 14
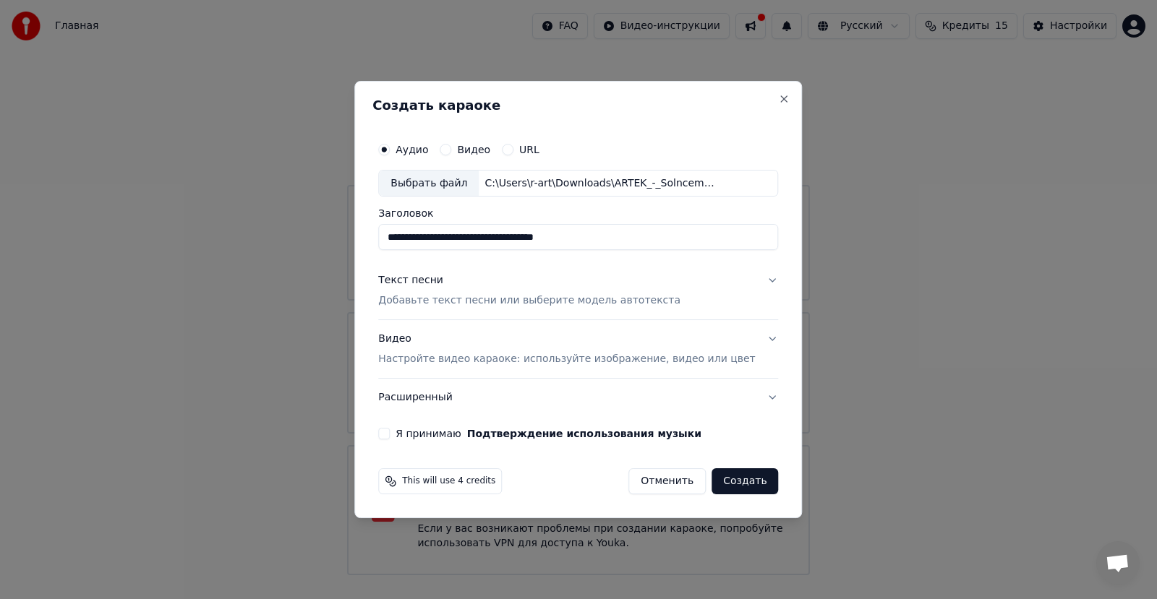
click at [421, 276] on div "Текст песни" at bounding box center [410, 281] width 65 height 14
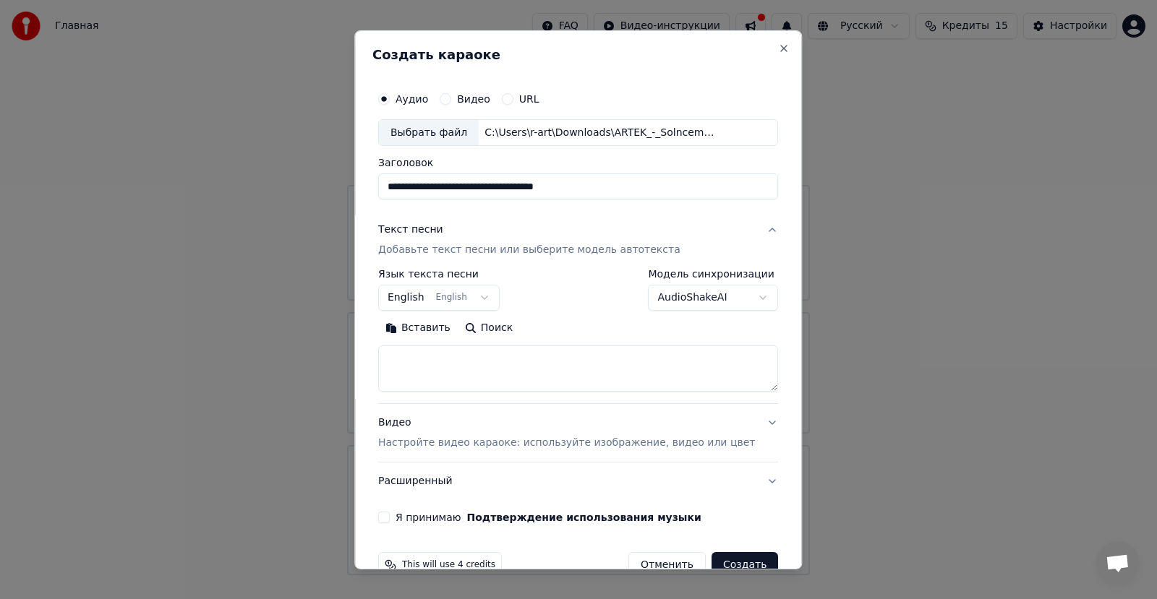
click at [417, 302] on button "English English" at bounding box center [438, 298] width 121 height 26
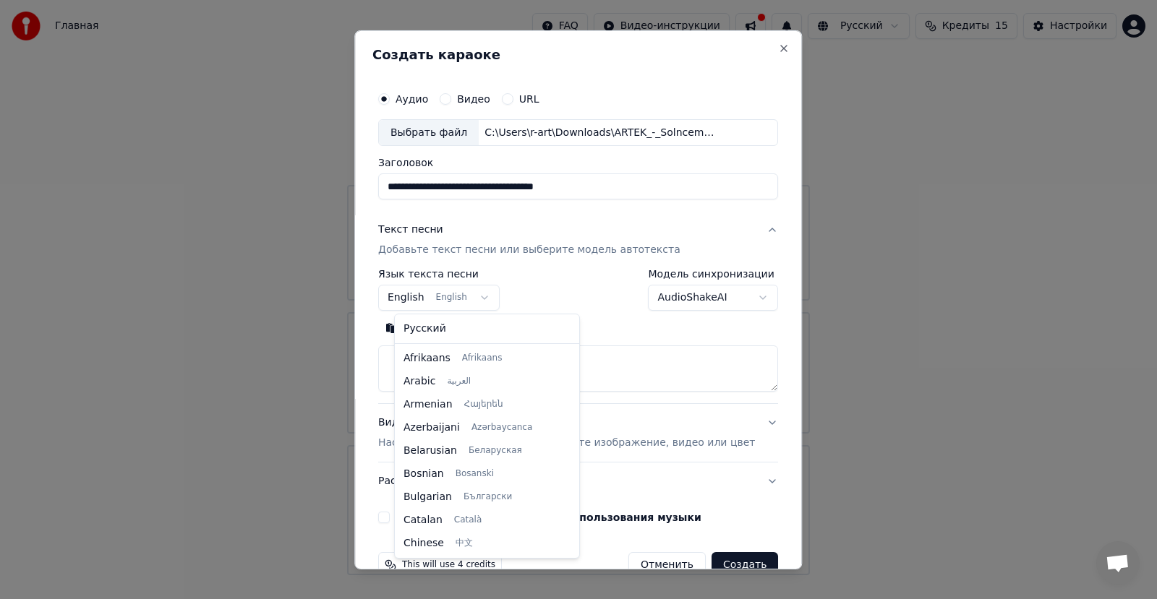
scroll to position [116, 0]
select select "**"
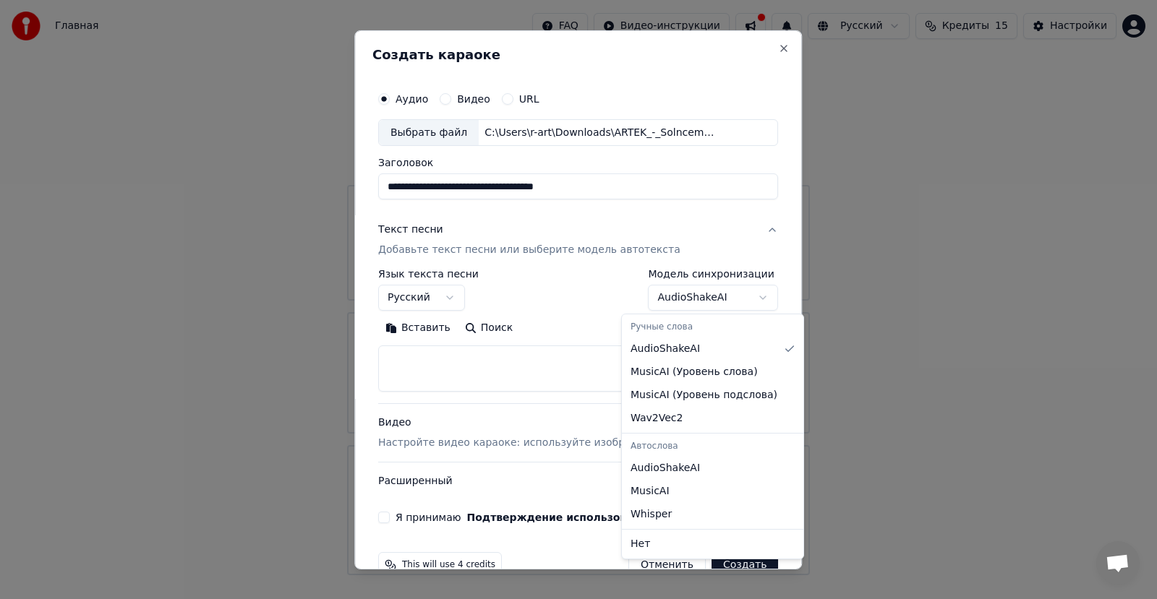
click at [735, 305] on body "**********" at bounding box center [578, 288] width 1157 height 576
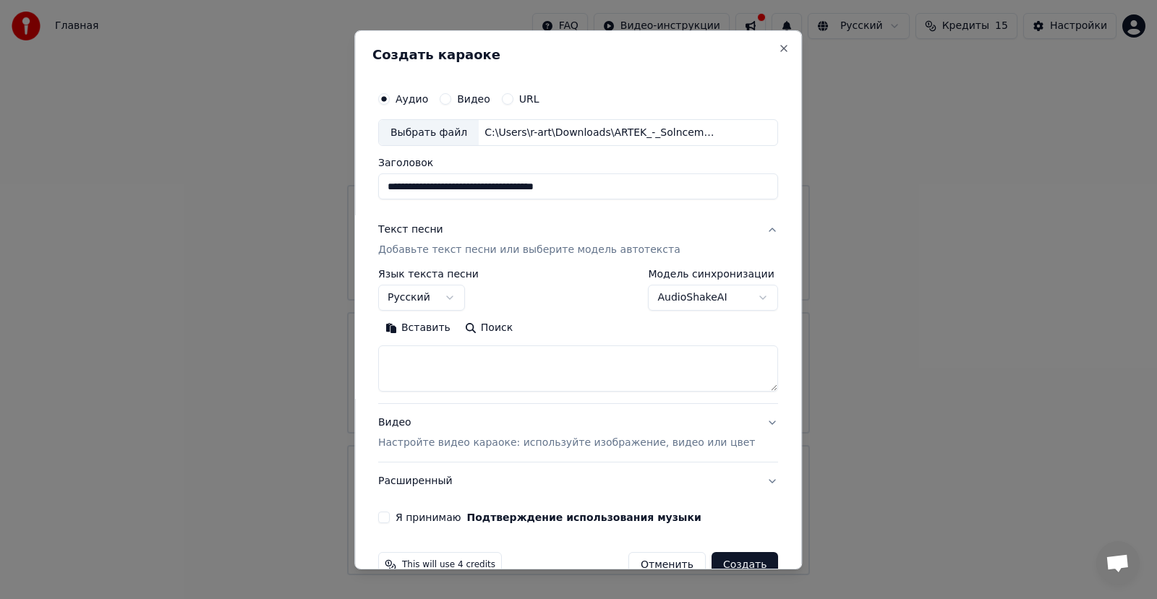
click at [776, 296] on body "**********" at bounding box center [578, 288] width 1157 height 576
click at [432, 329] on button "Вставить" at bounding box center [418, 328] width 80 height 23
click at [501, 385] on textarea at bounding box center [556, 369] width 357 height 46
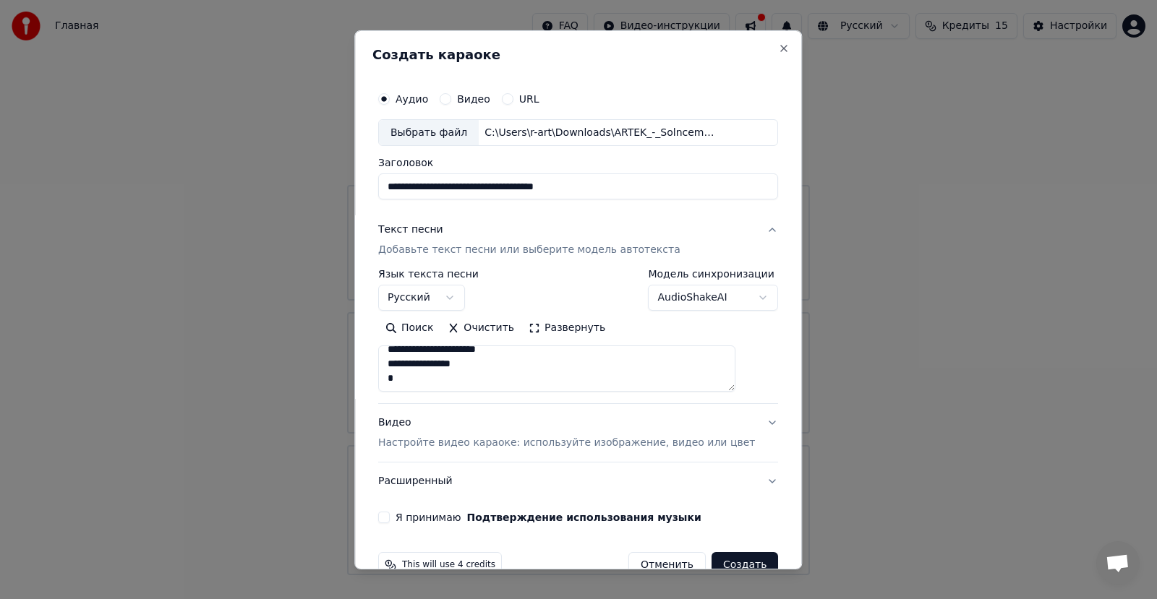
type textarea "**********"
click at [498, 330] on button "Очистить" at bounding box center [481, 328] width 81 height 23
click at [457, 364] on textarea at bounding box center [556, 369] width 357 height 46
paste textarea "**********"
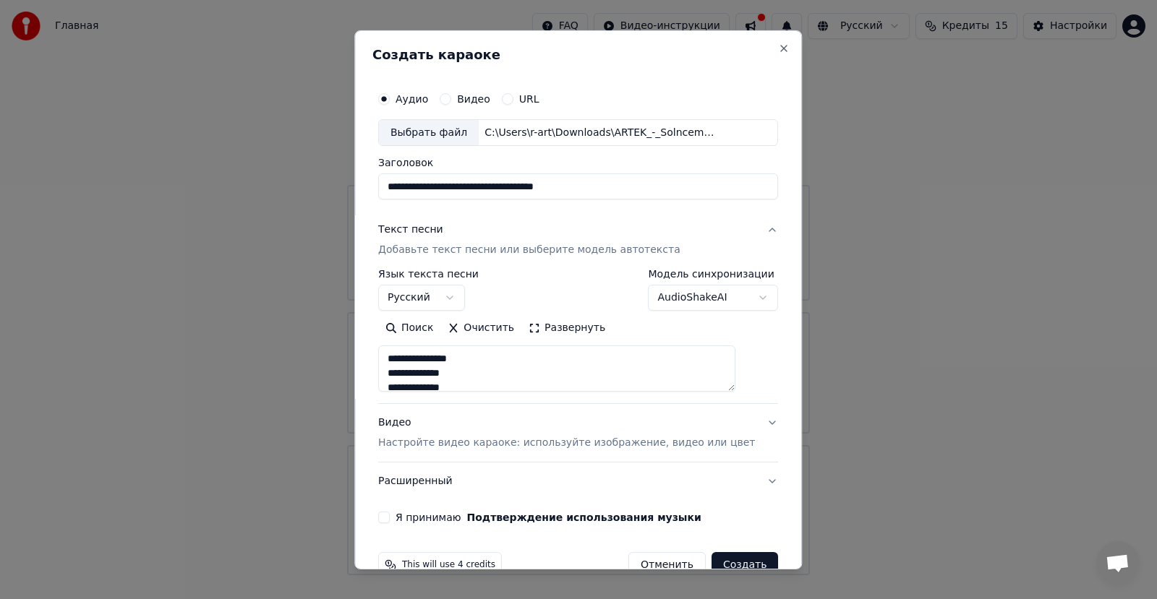
type textarea "**********"
click at [510, 330] on button "Очистить" at bounding box center [481, 328] width 81 height 23
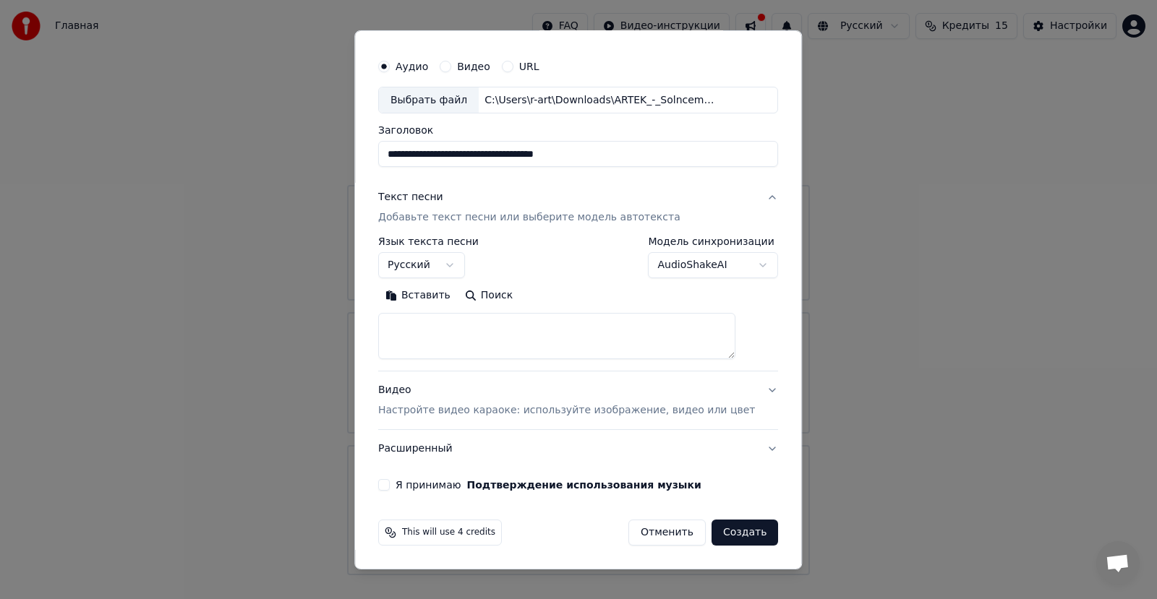
click at [409, 477] on div "**********" at bounding box center [577, 271] width 411 height 451
click at [390, 484] on button "Я принимаю Подтверждение использования музыки" at bounding box center [384, 485] width 12 height 12
click at [743, 393] on button "Видео Настройте видео караоке: используйте изображение, видео или цвет" at bounding box center [578, 401] width 400 height 58
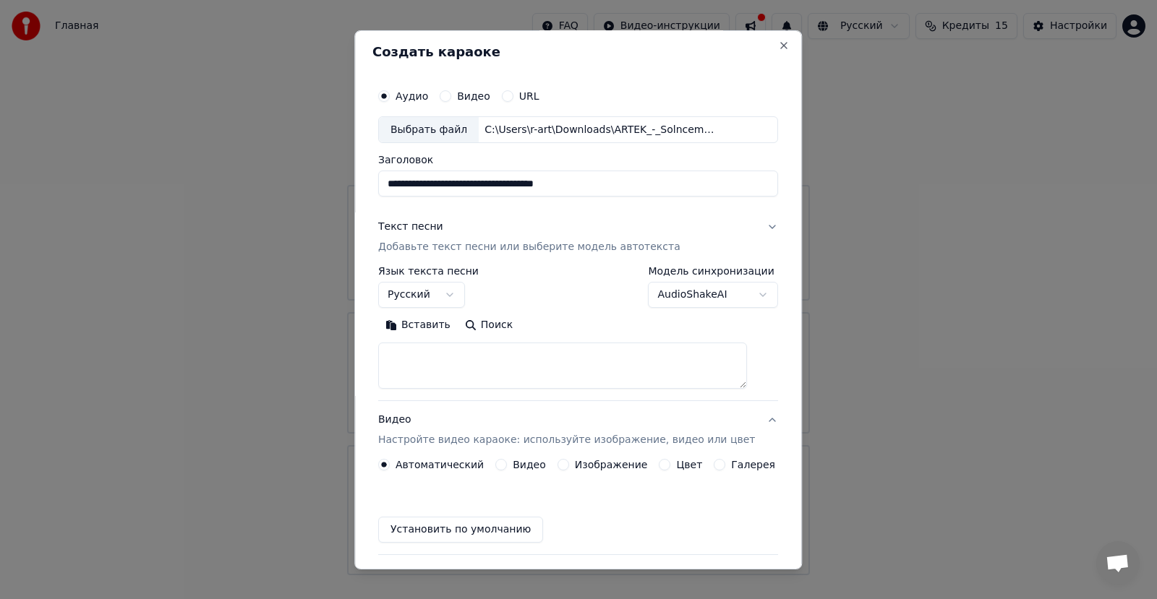
scroll to position [0, 0]
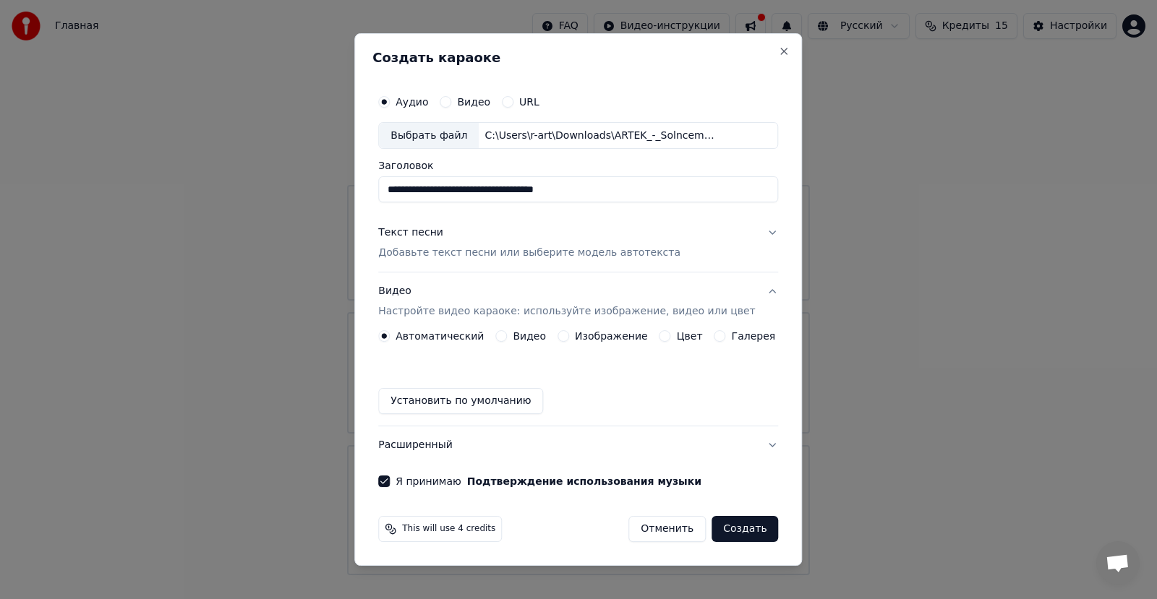
click at [718, 530] on button "Создать" at bounding box center [745, 529] width 67 height 26
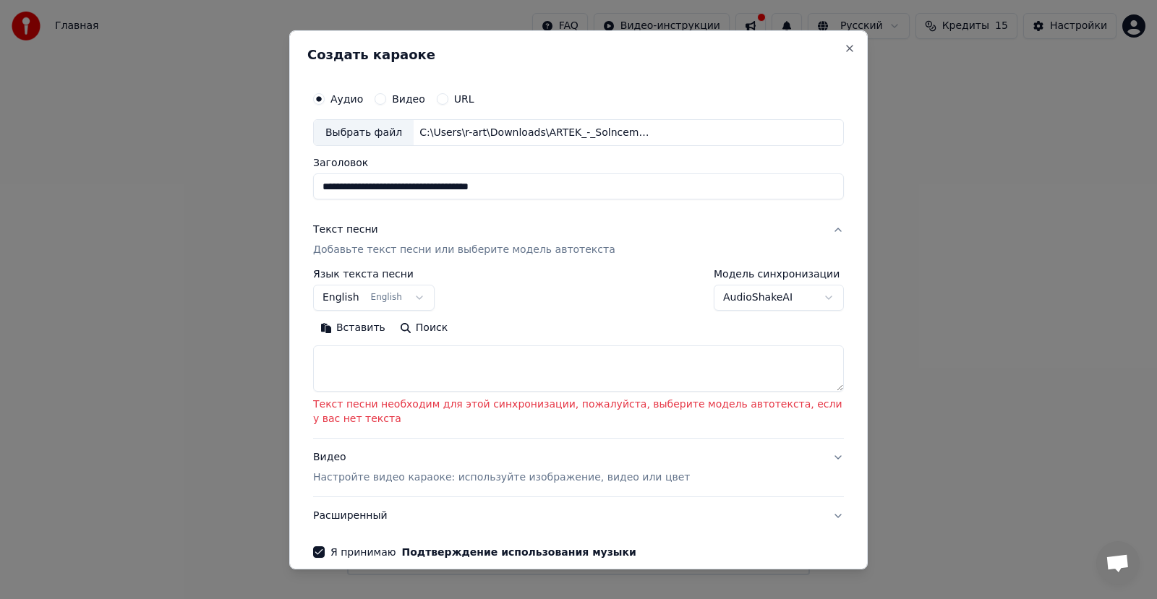
click at [485, 367] on textarea at bounding box center [578, 369] width 531 height 46
click at [418, 333] on button "Поиск" at bounding box center [424, 328] width 62 height 23
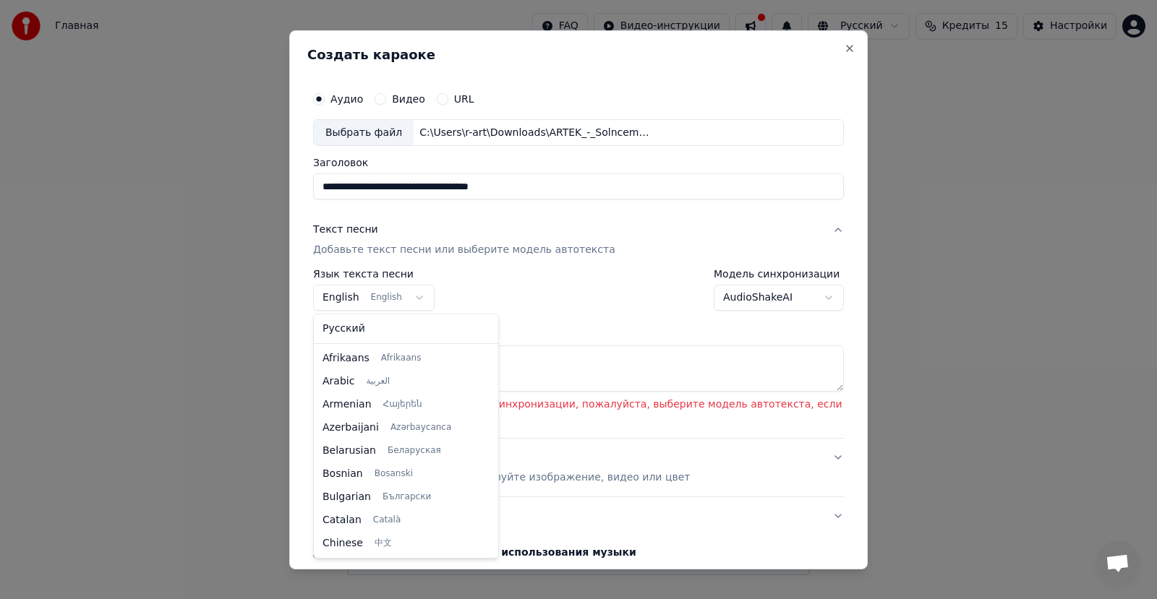
click at [424, 300] on body "**********" at bounding box center [578, 288] width 1157 height 576
select select "**"
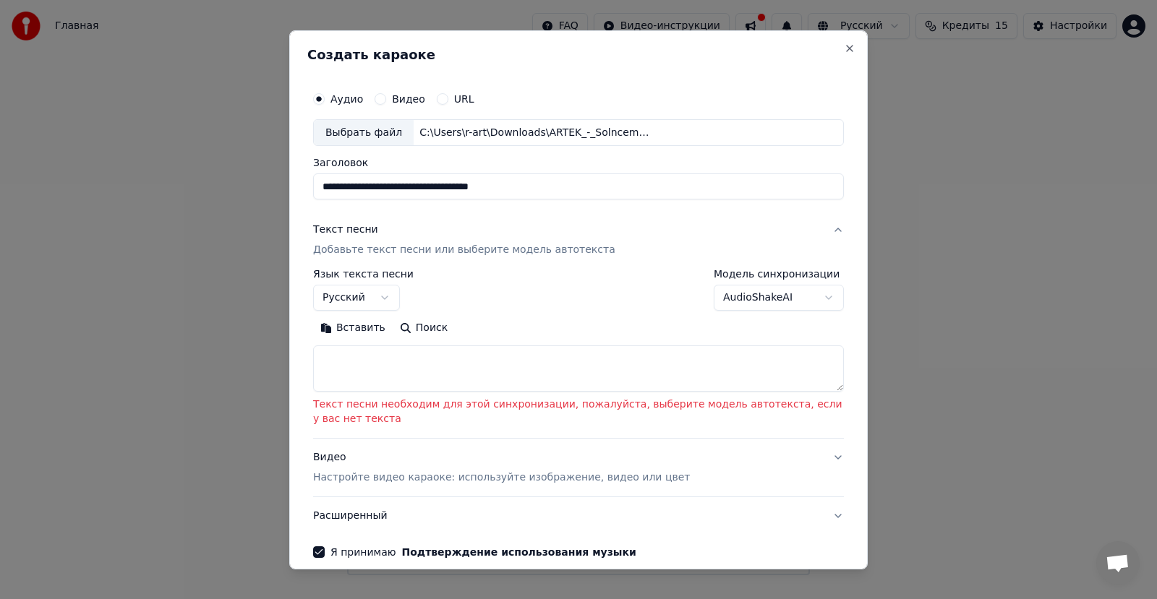
click at [417, 330] on button "Поиск" at bounding box center [424, 328] width 62 height 23
click at [360, 328] on button "Вставить" at bounding box center [353, 328] width 80 height 23
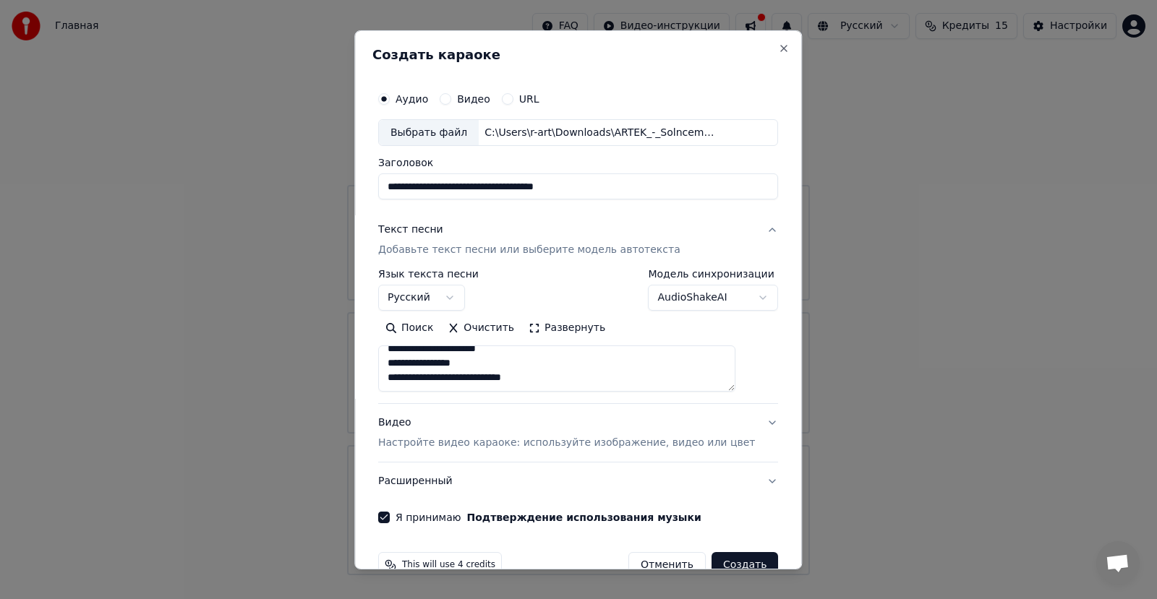
scroll to position [1426, 0]
click at [526, 386] on textarea at bounding box center [556, 369] width 357 height 46
type textarea "**********"
click at [440, 333] on button "Поиск" at bounding box center [409, 328] width 62 height 23
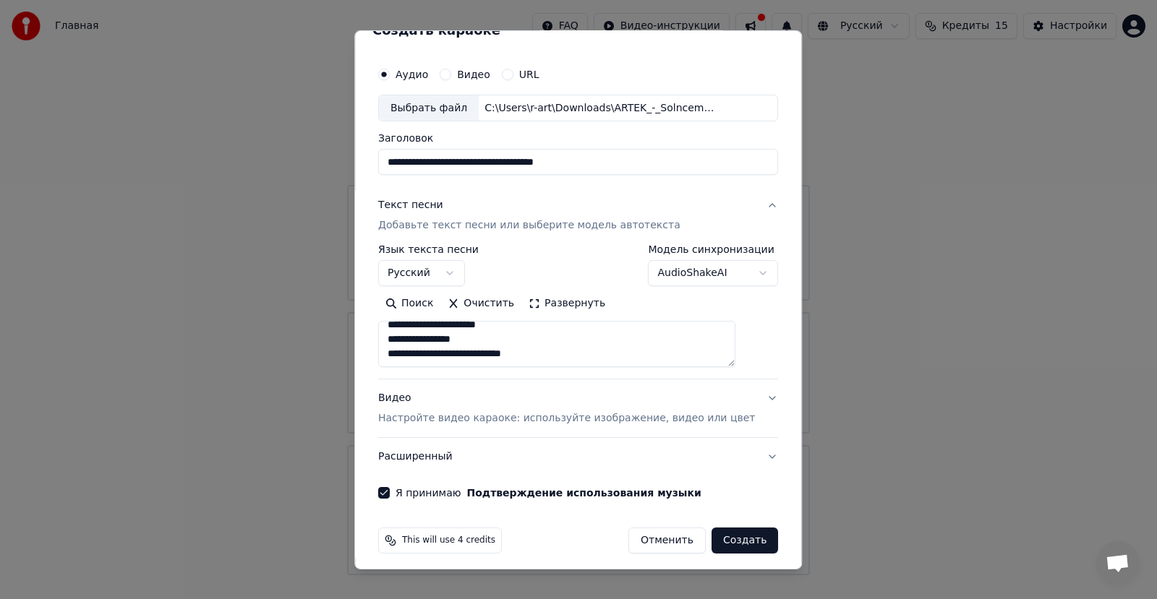
scroll to position [33, 0]
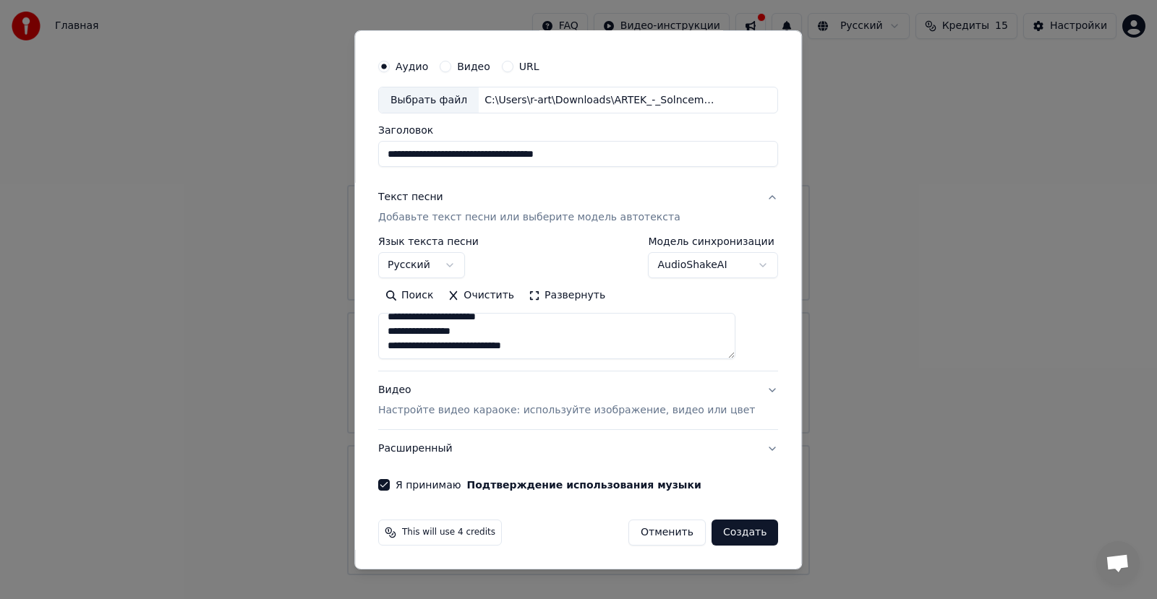
click at [722, 527] on button "Создать" at bounding box center [745, 533] width 67 height 26
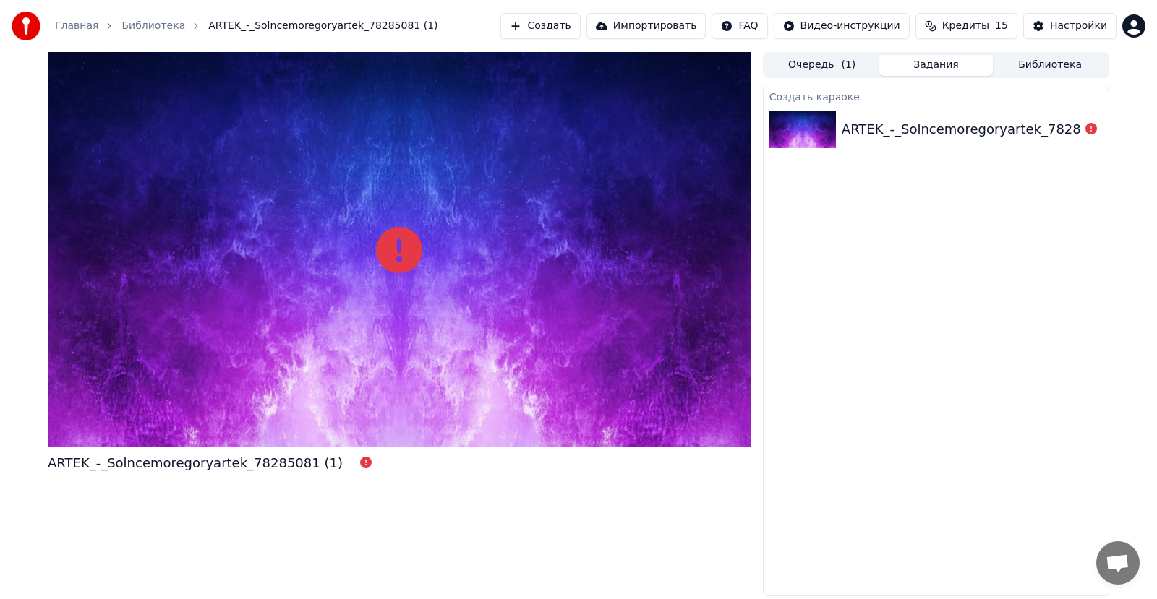
click at [882, 135] on div "ARTEK_-_Solncemoregoryartek_78285081 (1)" at bounding box center [989, 129] width 295 height 20
click at [208, 26] on span "ARTEK_-_Solncemoregoryartek_78285081 (1)" at bounding box center [322, 26] width 229 height 14
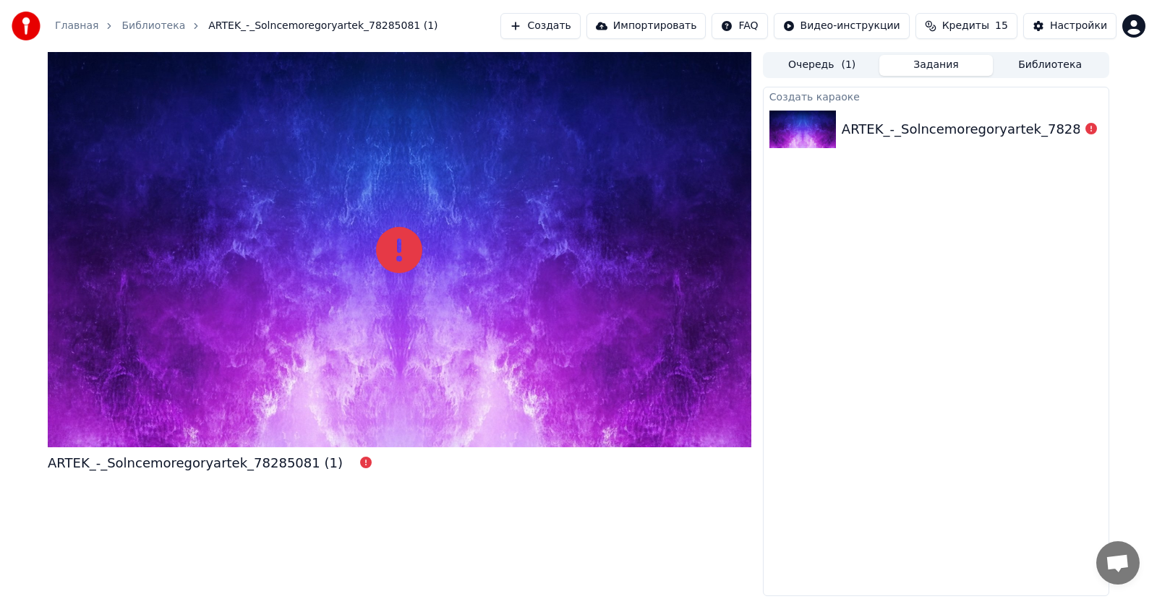
click at [145, 27] on link "Библиотека" at bounding box center [153, 26] width 64 height 14
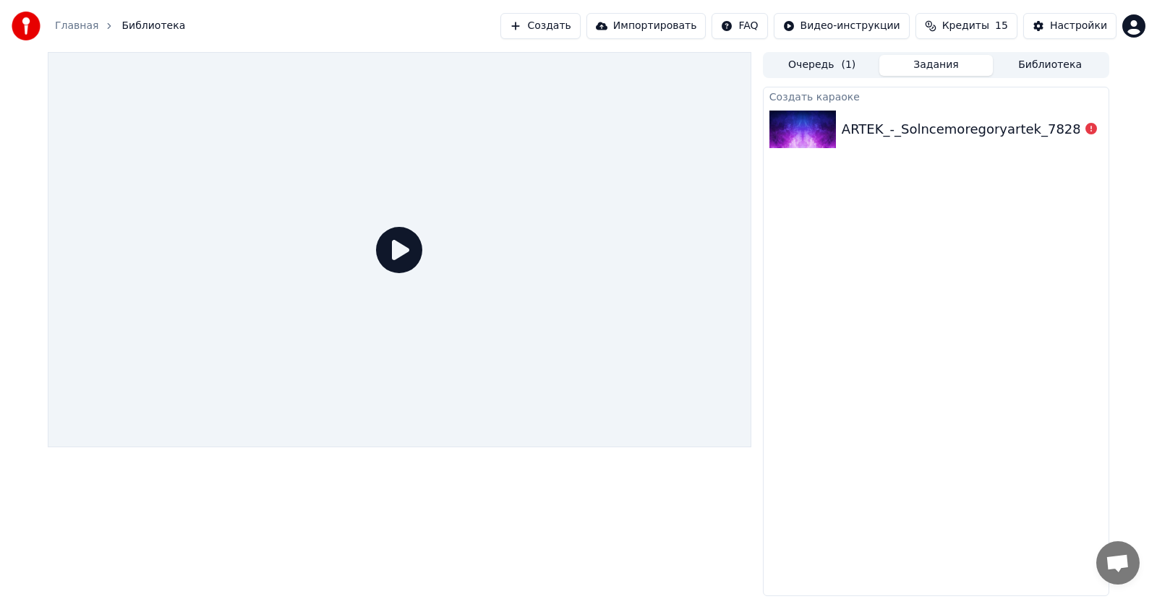
click at [391, 258] on icon at bounding box center [399, 250] width 46 height 46
click at [888, 143] on div "ARTEK_-_Solncemoregoryartek_78285081 (1)" at bounding box center [936, 129] width 345 height 49
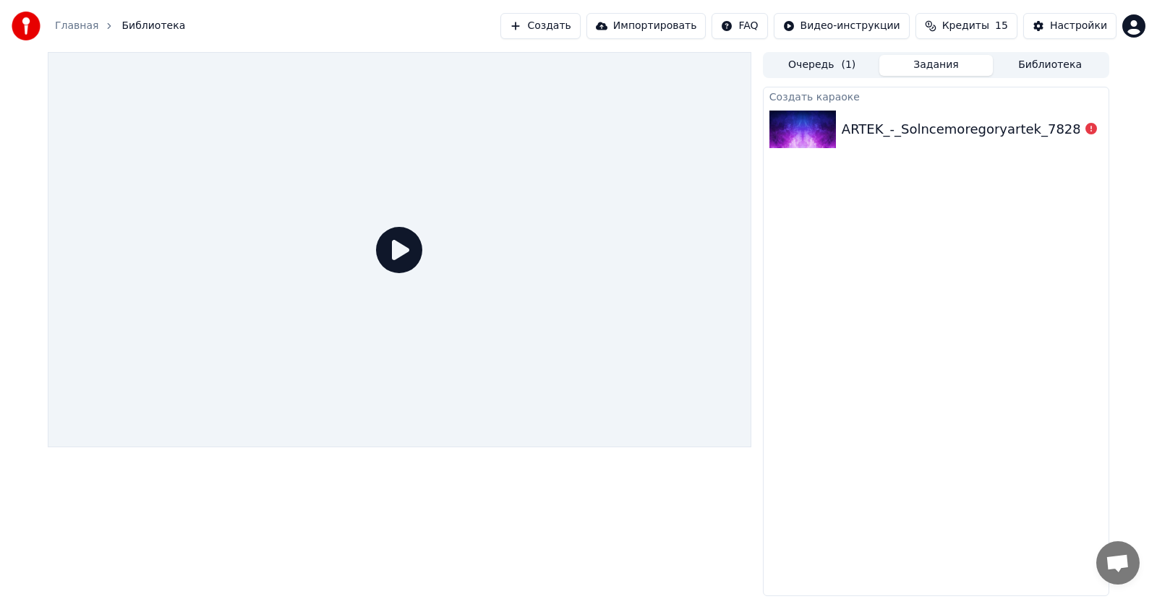
click at [580, 21] on button "Создать" at bounding box center [540, 26] width 80 height 26
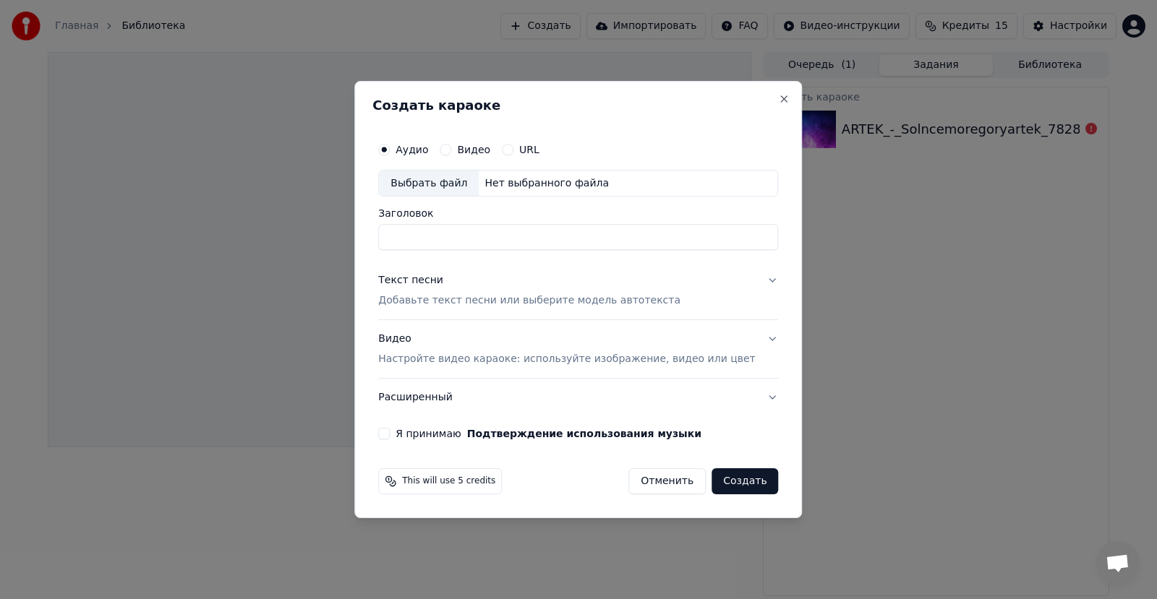
click at [479, 184] on div "Выбрать файл" at bounding box center [429, 184] width 100 height 26
type input "**********"
click at [443, 280] on div "Текст песни" at bounding box center [410, 281] width 65 height 14
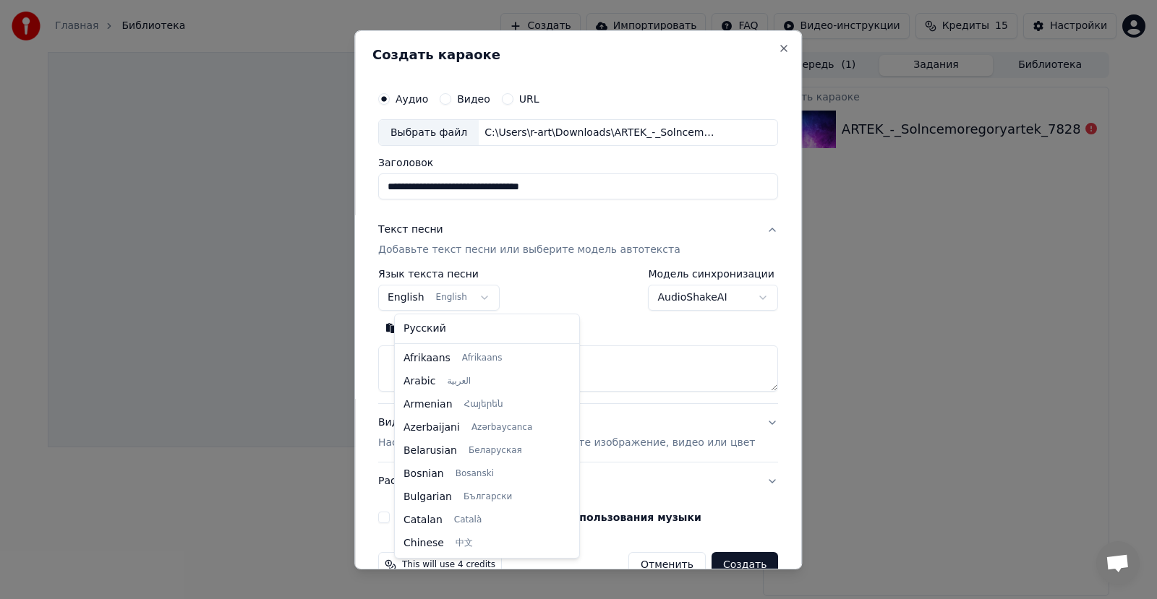
click at [483, 303] on body "**********" at bounding box center [578, 299] width 1157 height 599
select select "**"
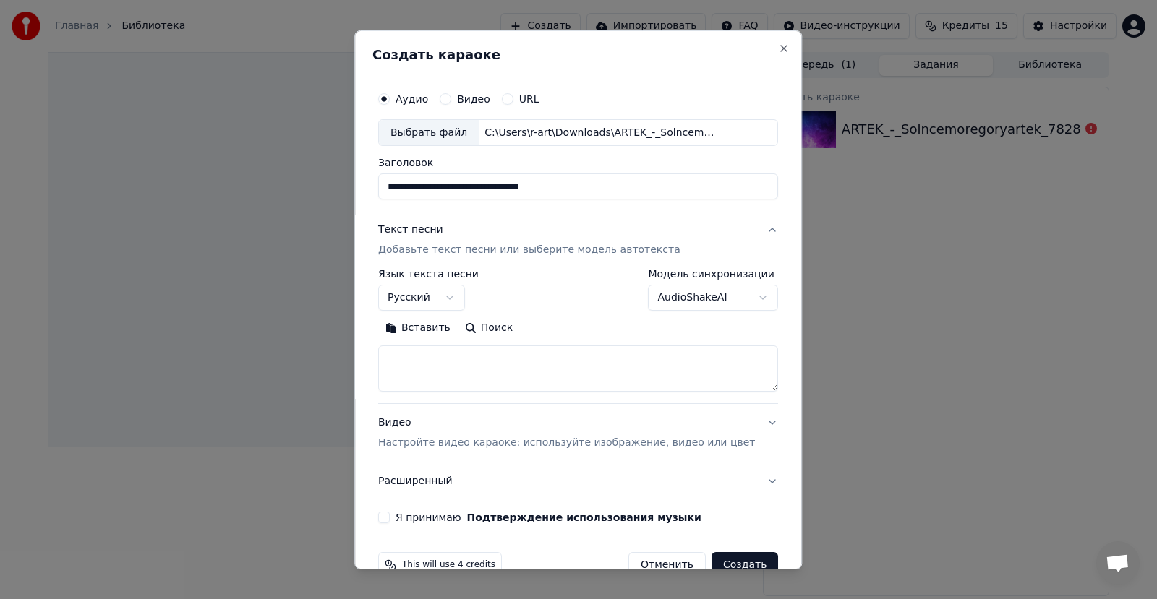
click at [447, 332] on button "Вставить" at bounding box center [418, 328] width 80 height 23
type textarea "**********"
click at [743, 302] on body "**********" at bounding box center [578, 299] width 1157 height 599
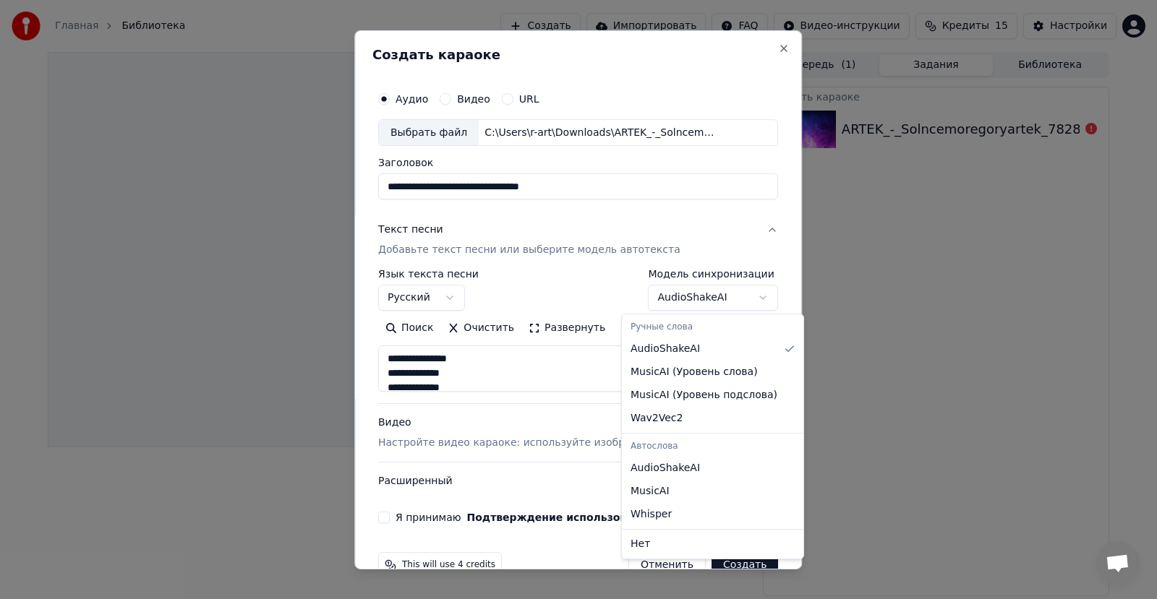
select select "**********"
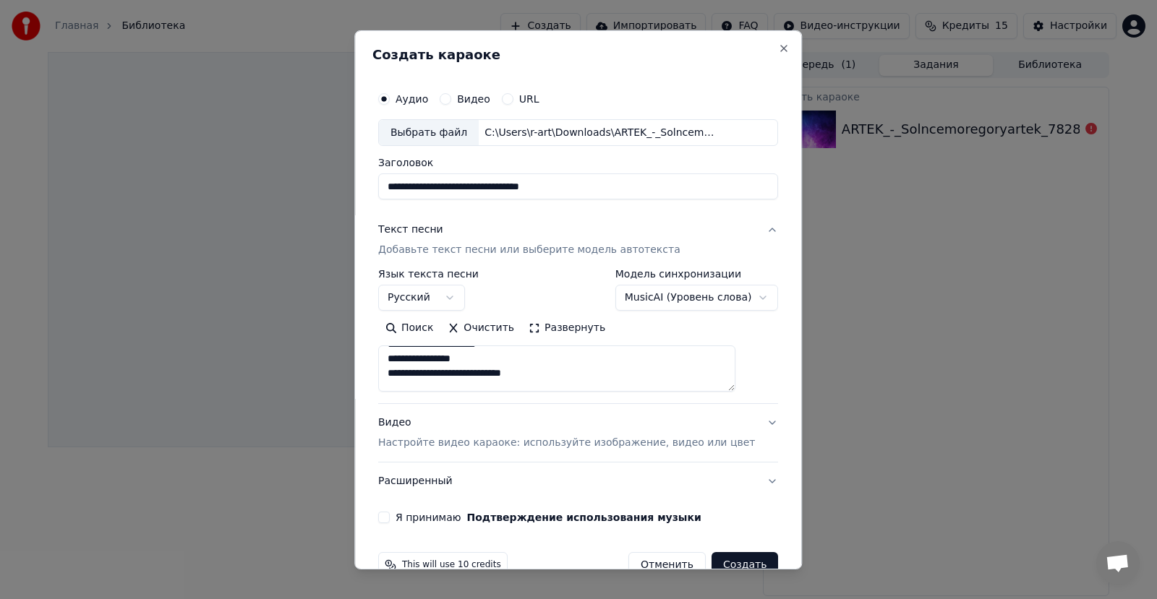
scroll to position [1426, 0]
drag, startPoint x: 492, startPoint y: 381, endPoint x: 401, endPoint y: 360, distance: 93.5
click at [401, 360] on textarea at bounding box center [556, 369] width 357 height 46
type textarea "**********"
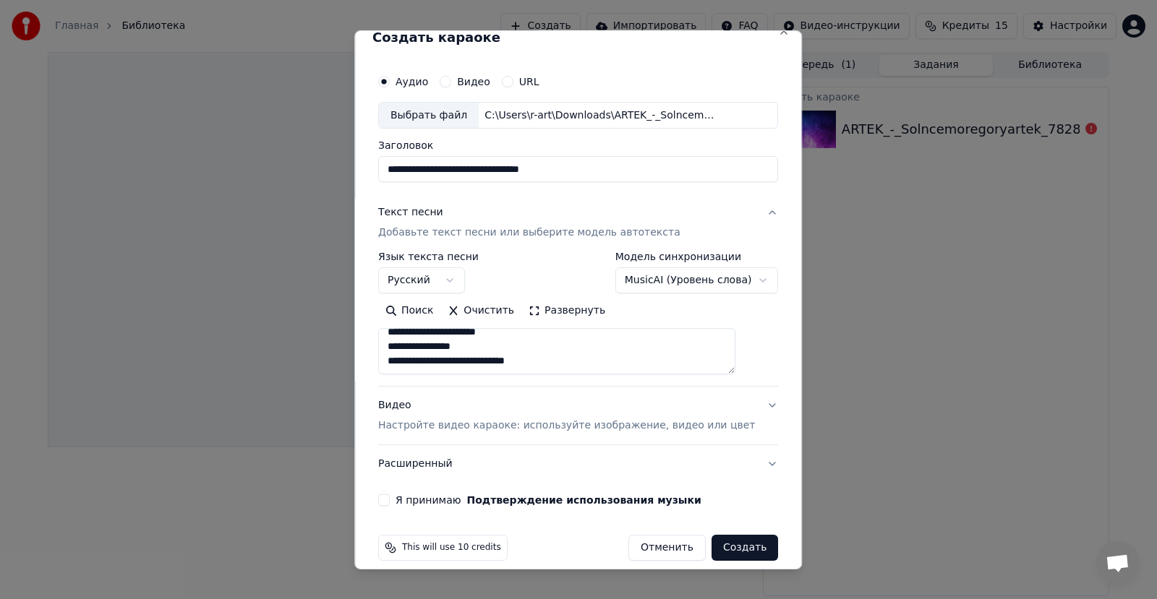
scroll to position [33, 0]
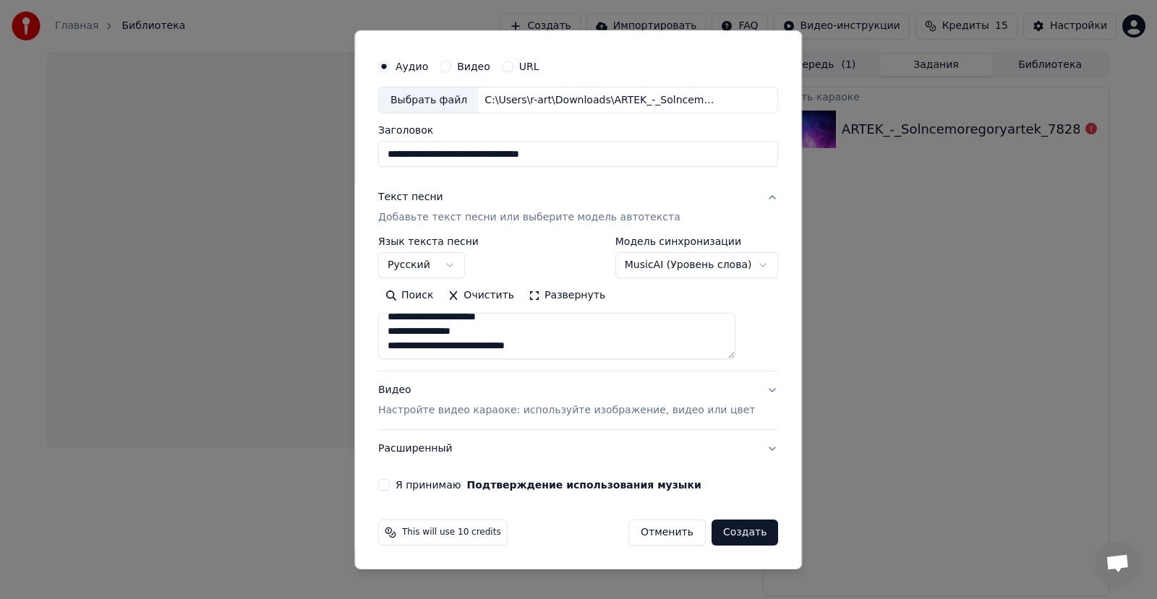
click at [390, 486] on button "Я принимаю Подтверждение использования музыки" at bounding box center [384, 485] width 12 height 12
click at [744, 396] on button "Видео Настройте видео караоке: используйте изображение, видео или цвет" at bounding box center [578, 401] width 400 height 58
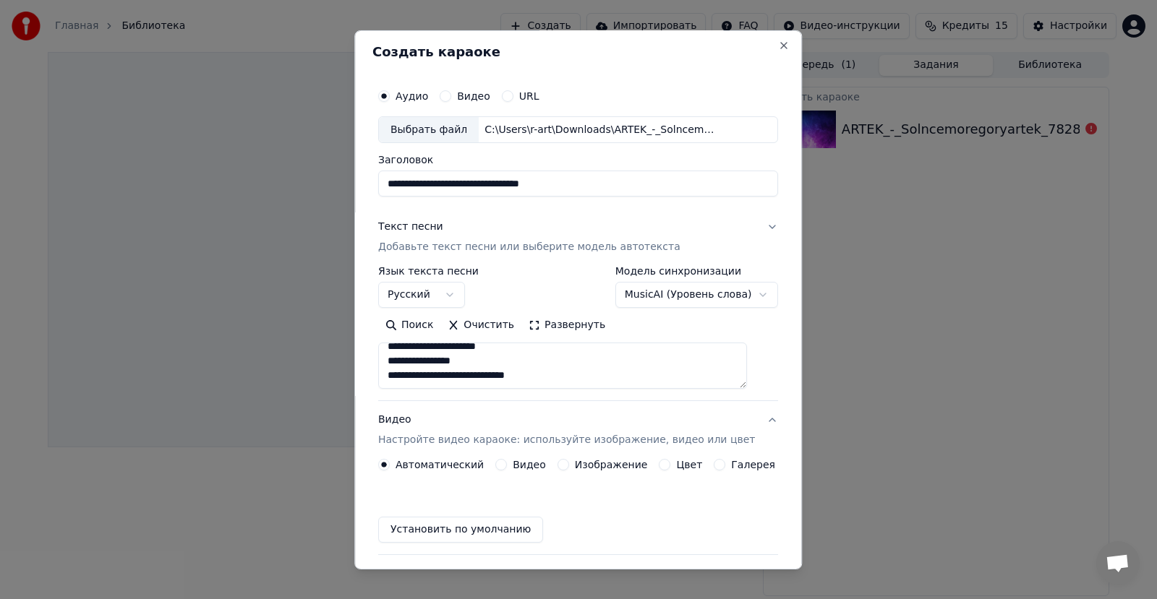
scroll to position [0, 0]
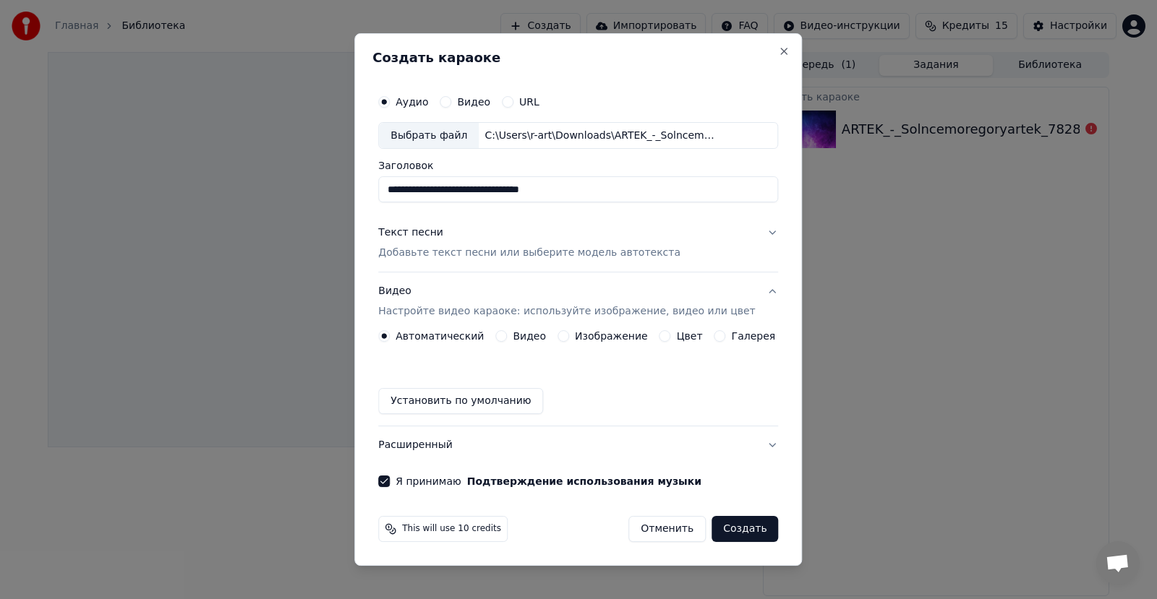
click at [668, 338] on div "Цвет" at bounding box center [680, 336] width 43 height 12
click at [662, 337] on button "Цвет" at bounding box center [665, 336] width 12 height 12
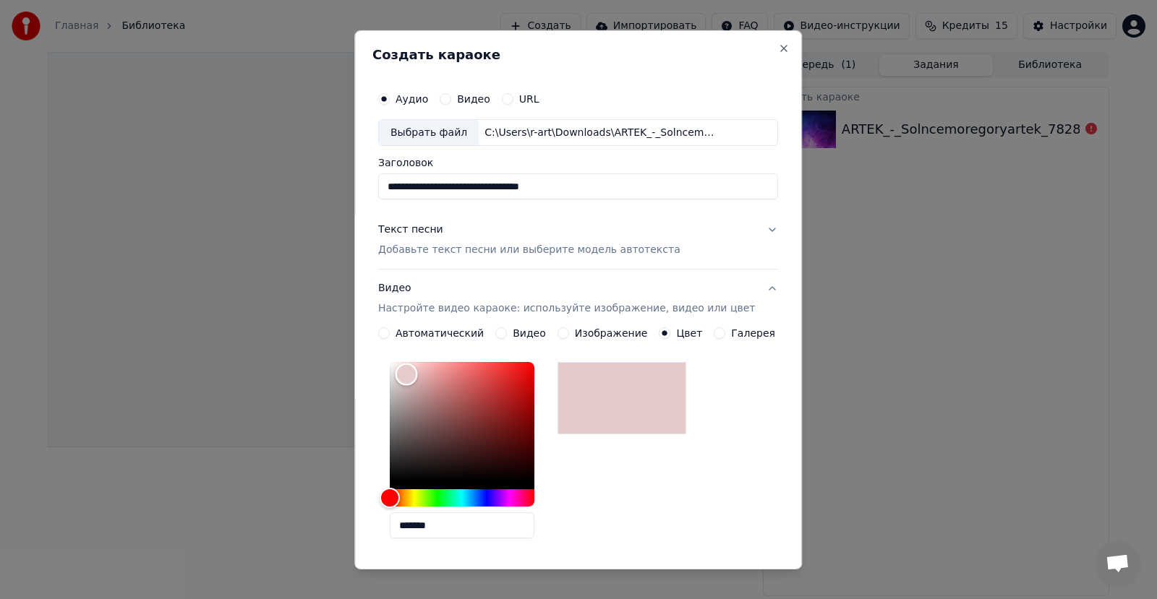
click at [417, 375] on div "Color" at bounding box center [462, 421] width 145 height 119
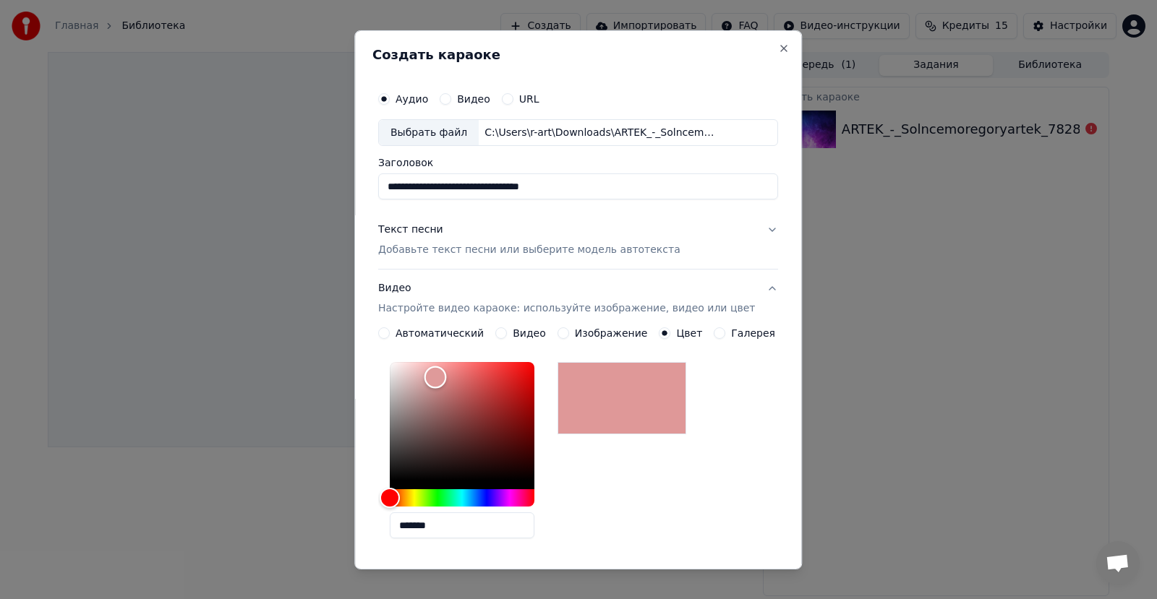
click at [445, 377] on div "Color" at bounding box center [462, 421] width 145 height 119
click at [468, 383] on div "Color" at bounding box center [462, 421] width 145 height 119
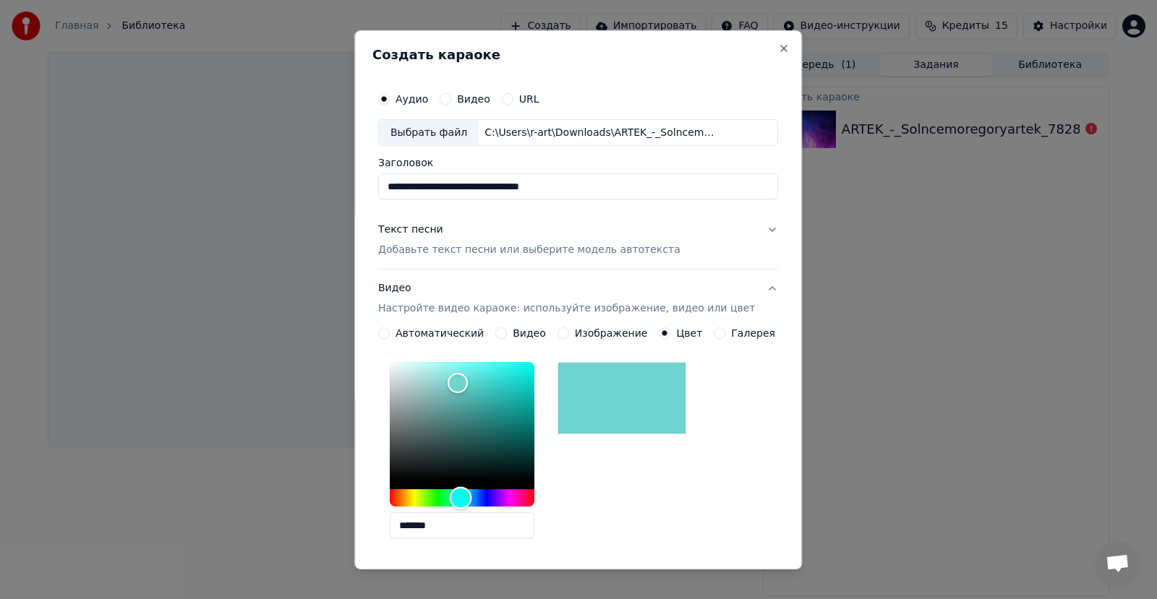
type input "*******"
click at [471, 497] on div "Hue" at bounding box center [462, 498] width 145 height 17
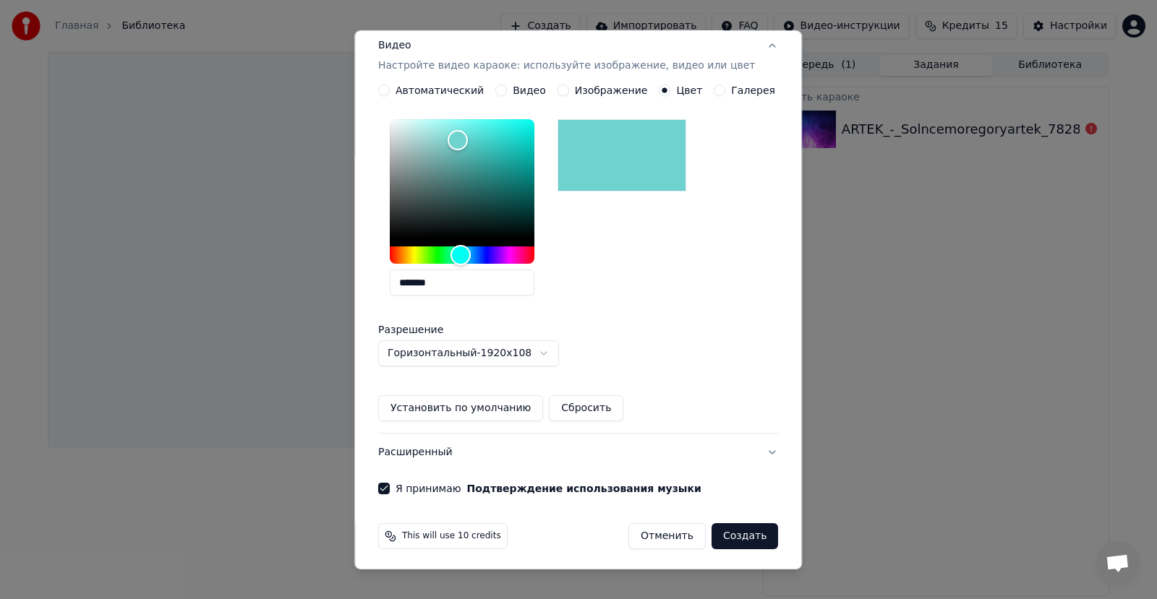
scroll to position [247, 0]
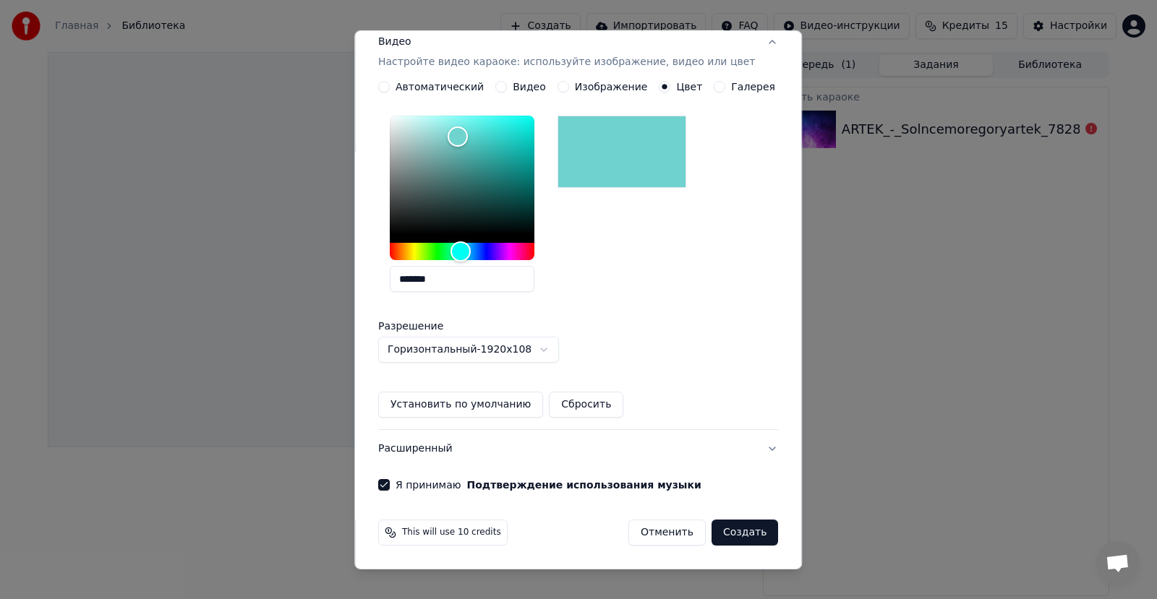
click at [726, 533] on button "Создать" at bounding box center [745, 533] width 67 height 26
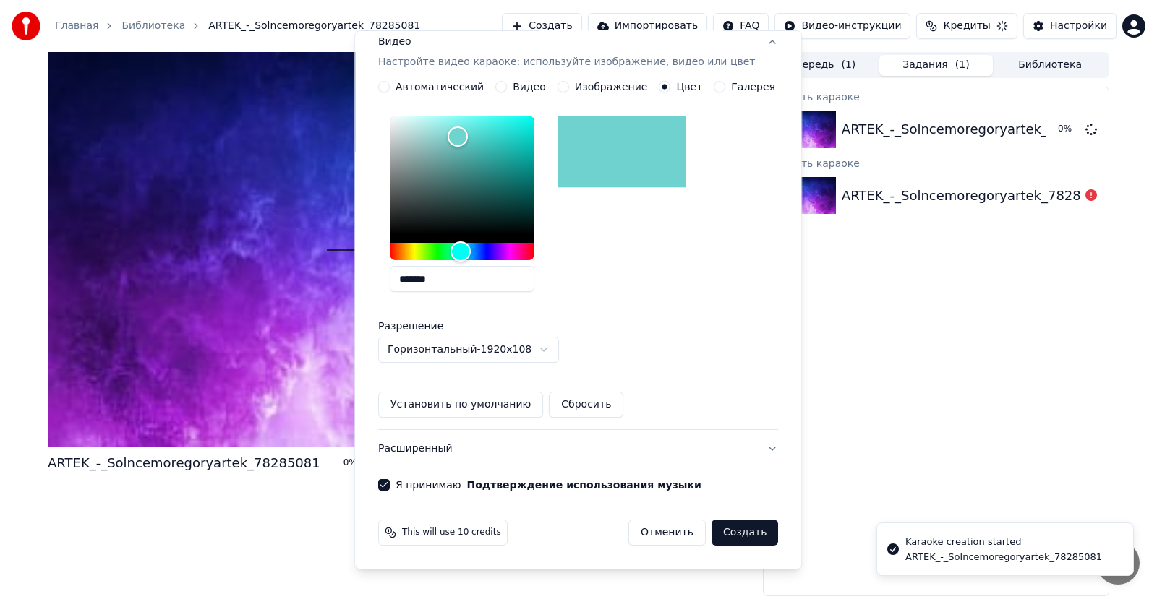
scroll to position [0, 0]
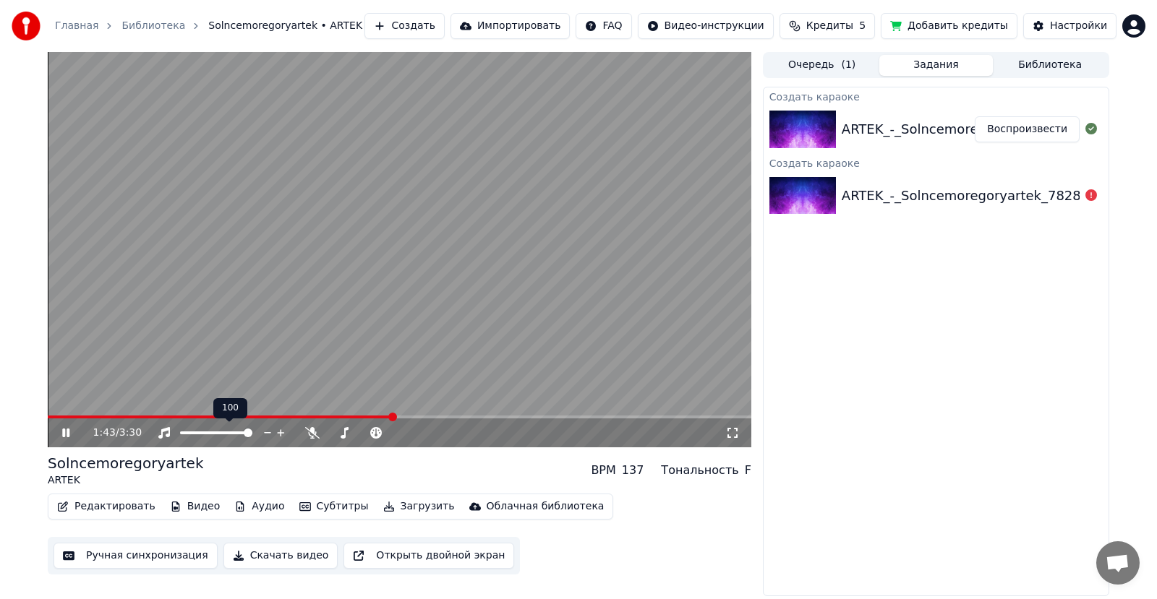
click at [279, 432] on icon at bounding box center [281, 433] width 14 height 14
click at [317, 432] on icon at bounding box center [312, 433] width 14 height 12
click at [65, 437] on icon at bounding box center [65, 433] width 7 height 9
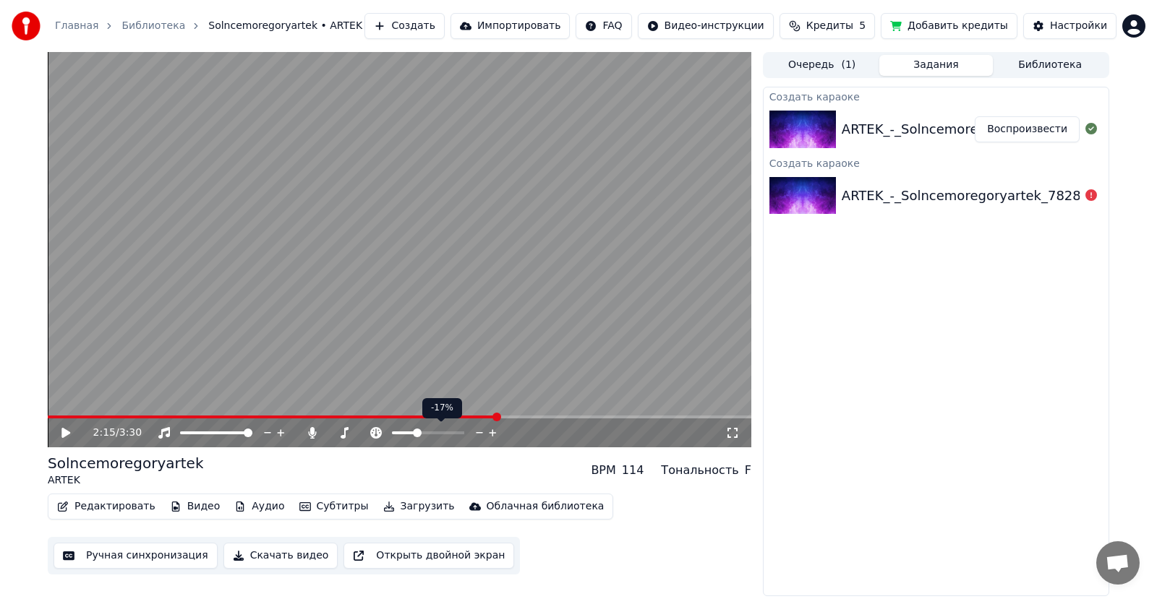
click at [416, 430] on span at bounding box center [417, 433] width 9 height 9
click at [67, 432] on icon at bounding box center [65, 433] width 9 height 10
click at [419, 432] on span at bounding box center [417, 433] width 9 height 9
click at [421, 431] on span at bounding box center [417, 433] width 9 height 9
click at [422, 430] on span at bounding box center [423, 433] width 9 height 9
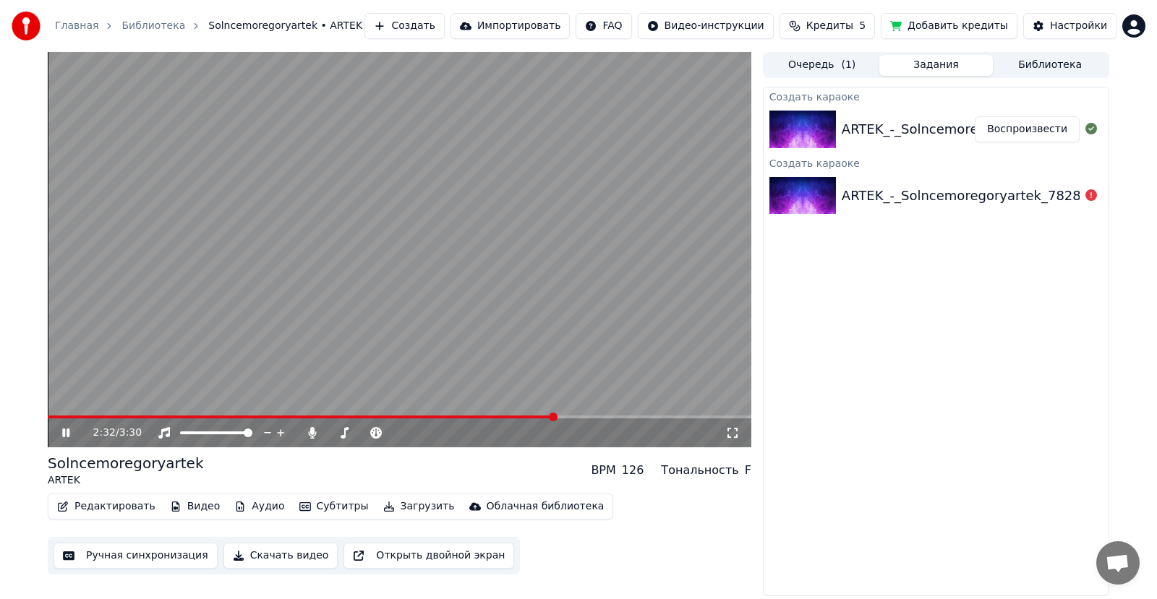
click at [240, 415] on video at bounding box center [400, 250] width 704 height 396
click at [125, 417] on span at bounding box center [302, 417] width 508 height 3
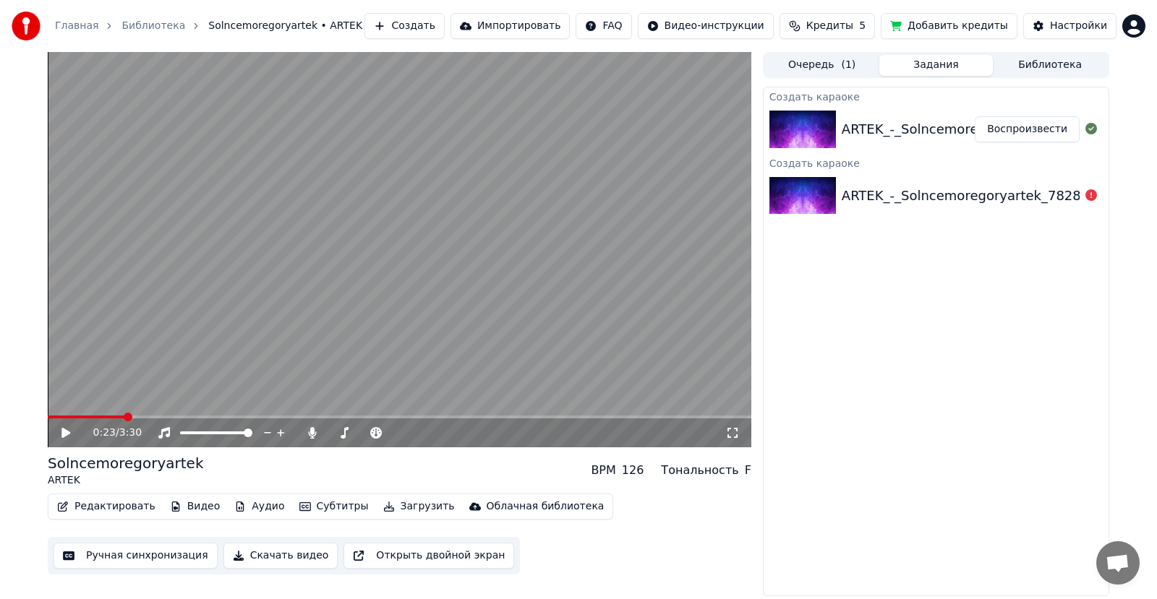
click at [65, 433] on icon at bounding box center [65, 433] width 9 height 10
click at [65, 433] on icon at bounding box center [65, 433] width 7 height 9
click at [58, 413] on span at bounding box center [62, 417] width 9 height 9
click at [48, 413] on span at bounding box center [52, 417] width 9 height 9
click at [64, 433] on icon at bounding box center [65, 433] width 9 height 10
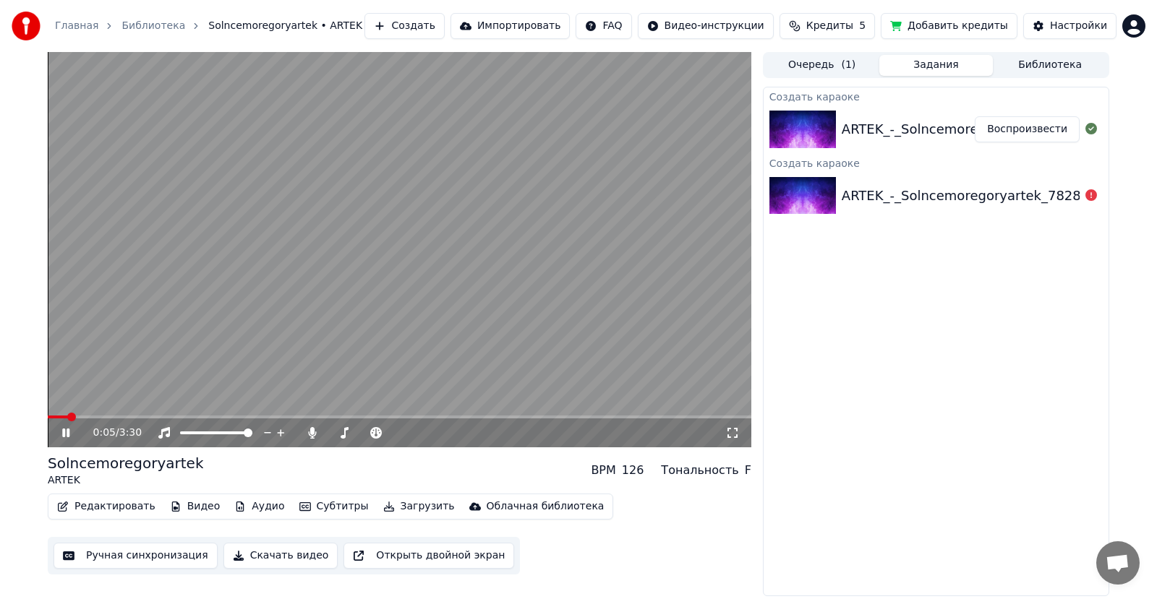
click at [64, 433] on icon at bounding box center [65, 433] width 7 height 9
click at [426, 435] on span at bounding box center [423, 433] width 9 height 9
click at [426, 432] on span at bounding box center [423, 433] width 9 height 9
click at [494, 435] on icon at bounding box center [493, 433] width 14 height 14
click at [494, 431] on icon at bounding box center [493, 433] width 14 height 14
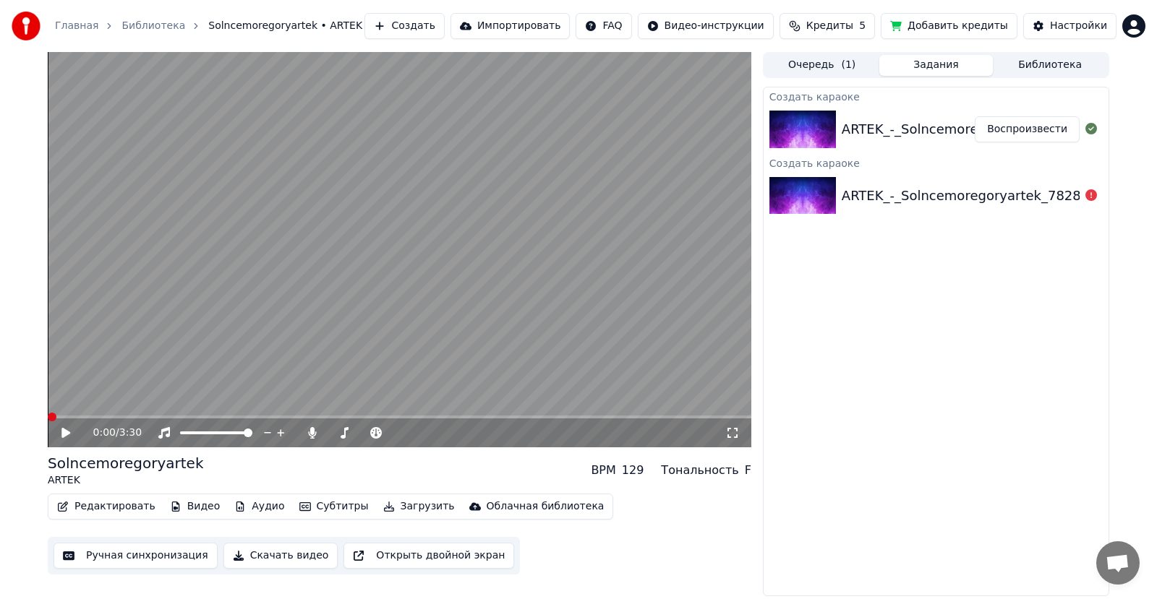
click at [48, 413] on span at bounding box center [52, 417] width 9 height 9
click at [62, 434] on icon at bounding box center [65, 433] width 9 height 10
click at [373, 433] on icon at bounding box center [376, 433] width 12 height 12
click at [48, 422] on span at bounding box center [52, 417] width 9 height 9
click at [48, 413] on span at bounding box center [52, 417] width 9 height 9
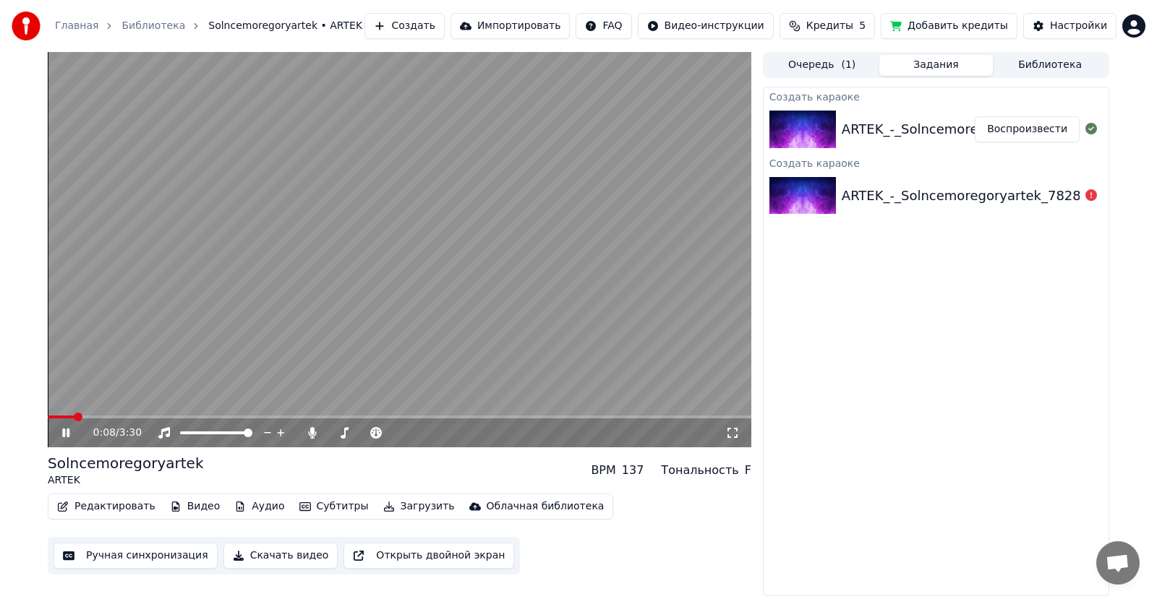
click at [48, 416] on span at bounding box center [400, 417] width 704 height 3
click at [134, 418] on span at bounding box center [137, 417] width 9 height 9
click at [48, 413] on span at bounding box center [52, 417] width 9 height 9
click at [365, 428] on div "0:17 / 3:30" at bounding box center [409, 433] width 632 height 14
click at [477, 434] on icon at bounding box center [480, 433] width 14 height 14
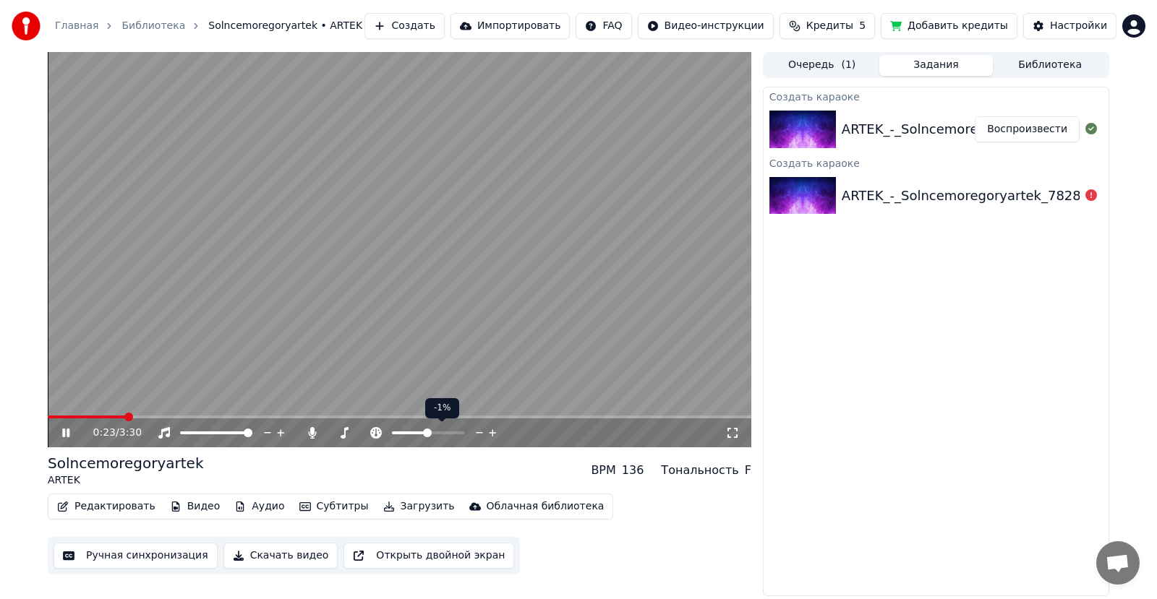
click at [477, 434] on icon at bounding box center [480, 433] width 14 height 14
click at [48, 413] on span at bounding box center [52, 417] width 9 height 9
click at [48, 417] on span at bounding box center [52, 417] width 9 height 9
drag, startPoint x: 51, startPoint y: 414, endPoint x: 20, endPoint y: 418, distance: 30.6
click at [20, 418] on div "0:01 / 3:30 Solncemoregoryartek ARTEK BPM 134 Тональность F Редактировать Видео…" at bounding box center [578, 324] width 1157 height 544
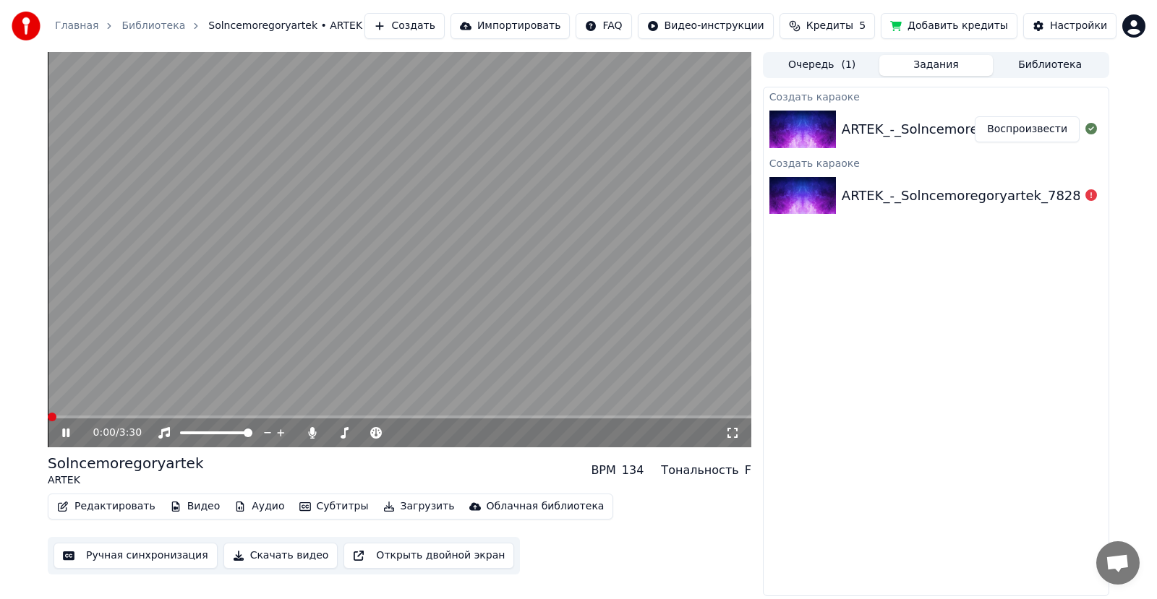
click at [48, 418] on span at bounding box center [52, 417] width 9 height 9
click at [444, 434] on icon at bounding box center [448, 433] width 14 height 14
click at [48, 413] on span at bounding box center [52, 417] width 9 height 9
click at [328, 429] on span at bounding box center [332, 433] width 9 height 9
click at [343, 434] on span at bounding box center [345, 433] width 9 height 9
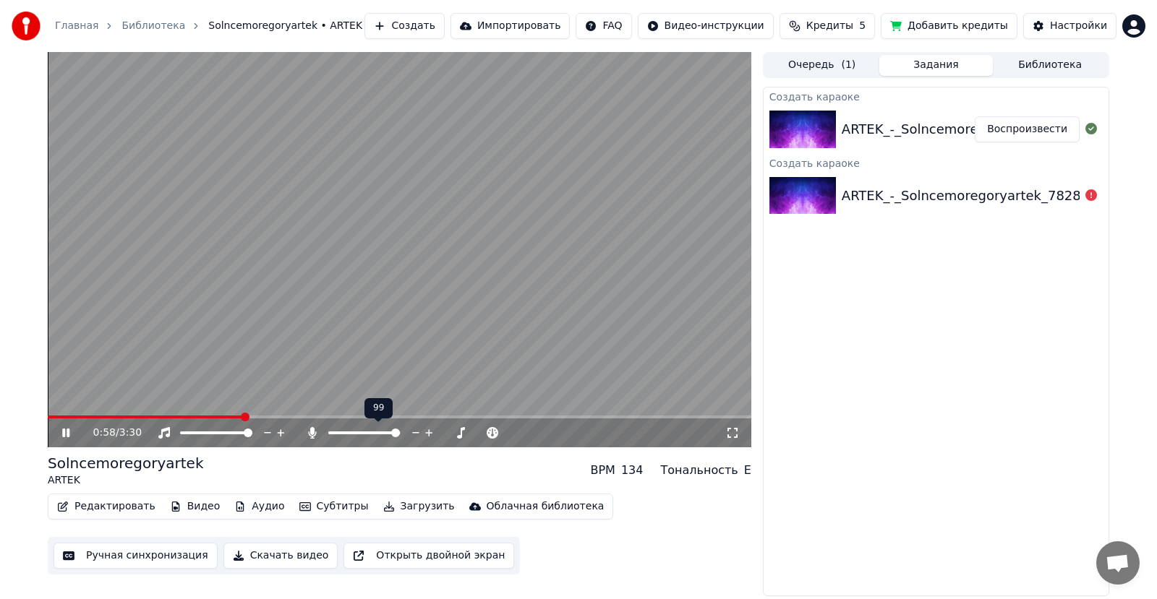
click at [400, 434] on span at bounding box center [395, 433] width 9 height 9
click at [328, 432] on span at bounding box center [364, 433] width 72 height 3
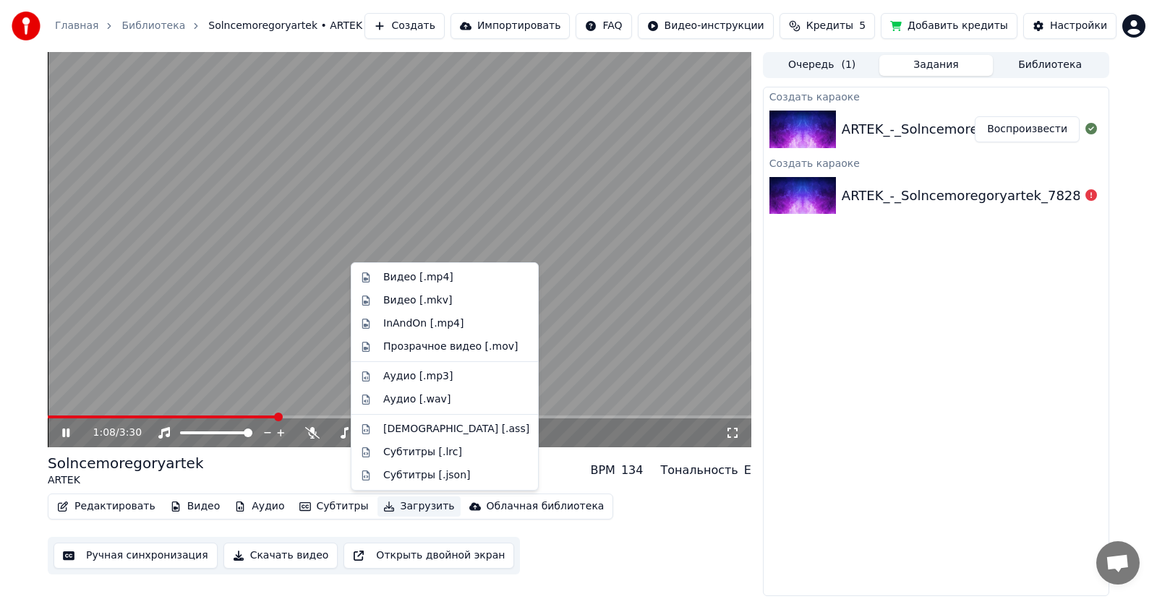
click at [389, 511] on button "Загрузить" at bounding box center [418, 507] width 83 height 20
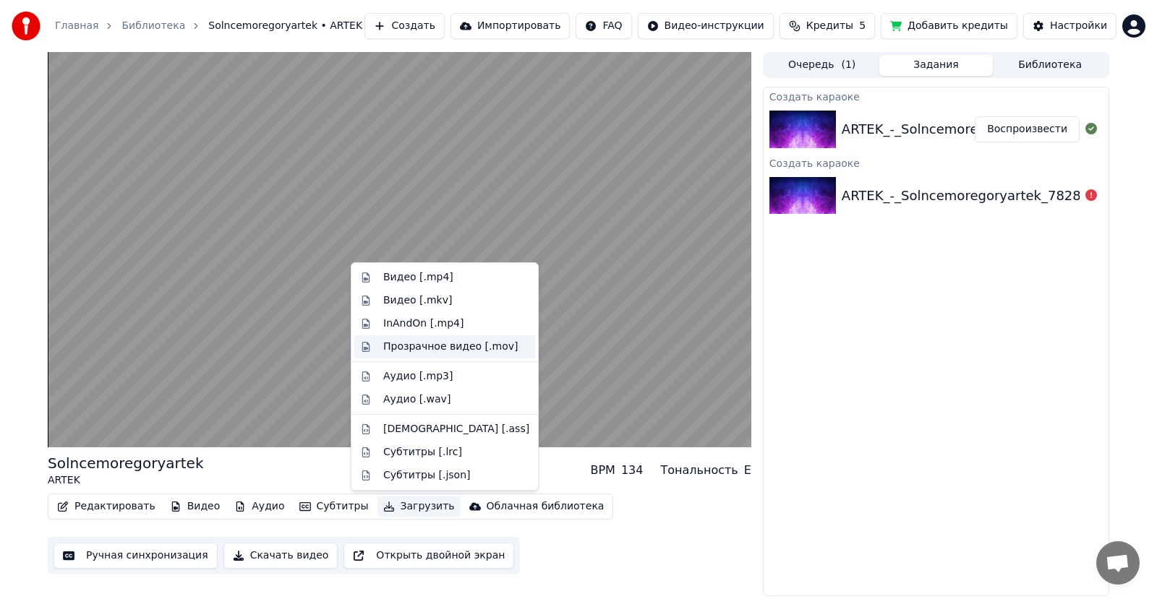
click at [437, 346] on div "Прозрачное видео [.mov]" at bounding box center [450, 347] width 134 height 14
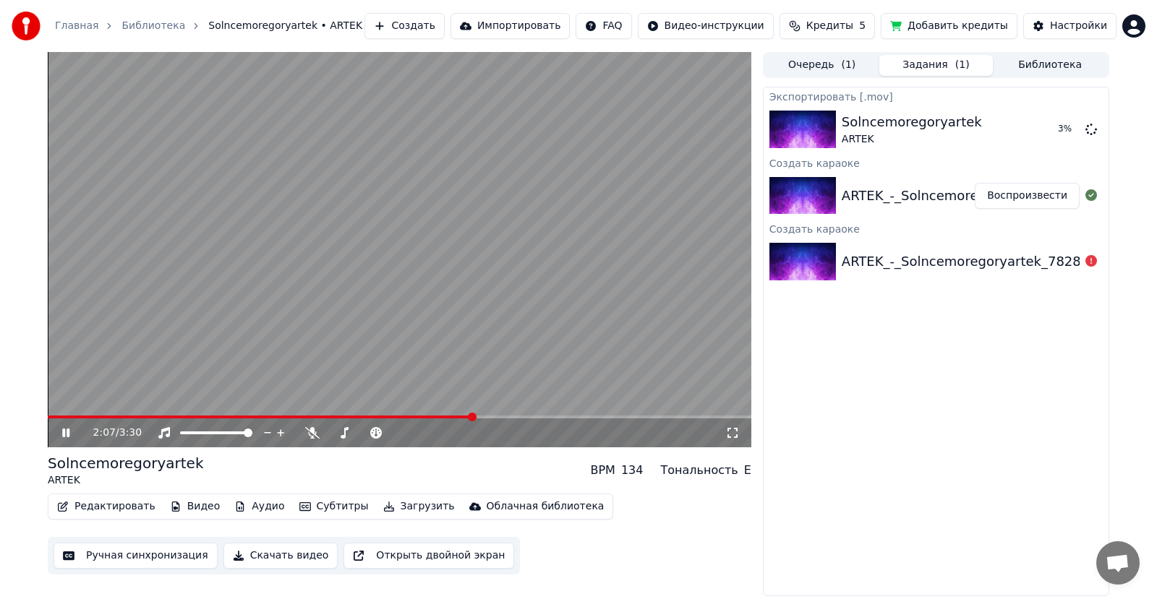
click at [67, 432] on icon at bounding box center [76, 433] width 34 height 12
